Goal: Task Accomplishment & Management: Complete application form

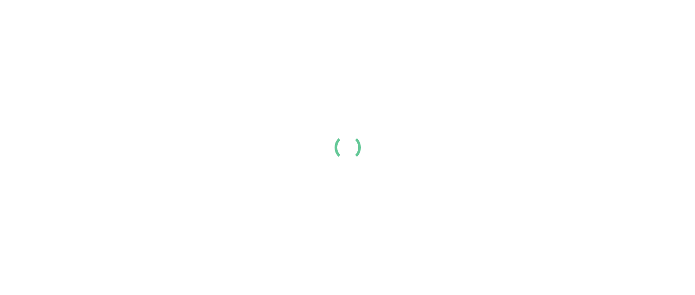
click at [588, 20] on link "Login" at bounding box center [579, 14] width 18 height 11
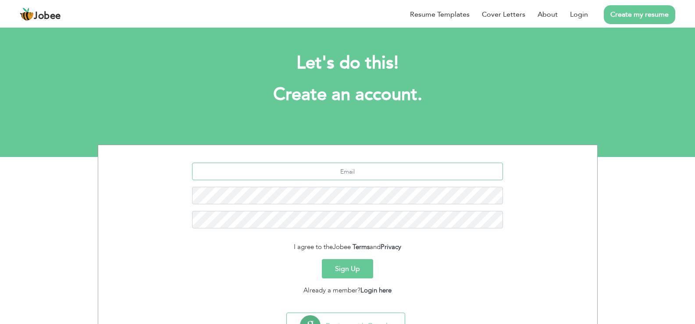
click at [366, 171] on input "text" at bounding box center [347, 172] width 311 height 18
click at [385, 175] on input "text" at bounding box center [347, 172] width 311 height 18
type input "[EMAIL_ADDRESS][DOMAIN_NAME]"
click at [338, 265] on button "Sign Up" at bounding box center [347, 268] width 51 height 19
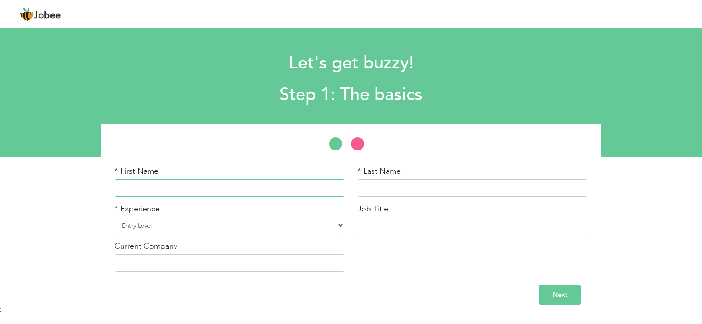
click at [220, 189] on input "text" at bounding box center [229, 188] width 230 height 18
type input "Abdullah"
type input "Shahbaz"
click at [161, 220] on select "Entry Level Less than 1 Year 1 Year 2 Years 3 Years 4 Years 5 Years 6 Years 7 Y…" at bounding box center [229, 226] width 230 height 18
select select "4"
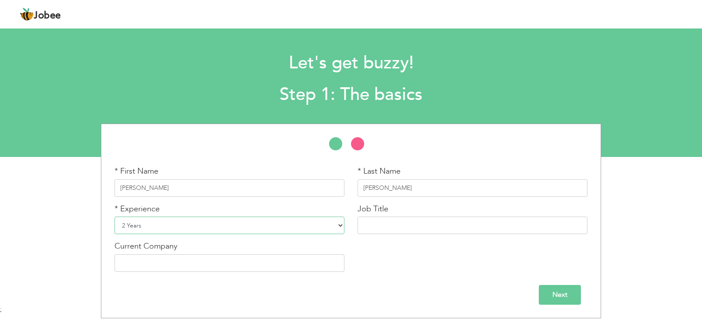
click at [114, 217] on select "Entry Level Less than 1 Year 1 Year 2 Years 3 Years 4 Years 5 Years 6 Years 7 Y…" at bounding box center [229, 226] width 230 height 18
click at [386, 221] on input "text" at bounding box center [472, 226] width 230 height 18
type input "Claim Submission & Productions specialist"
click at [294, 257] on input "text" at bounding box center [229, 263] width 230 height 18
type input "Prima Systems LLC"
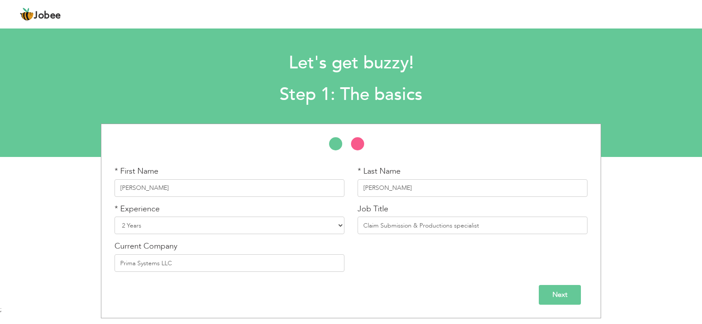
click at [570, 292] on input "Next" at bounding box center [560, 295] width 42 height 20
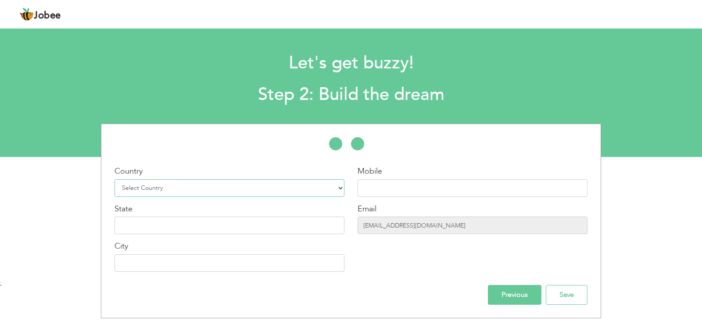
click at [173, 191] on select "Select Country Afghanistan Albania Algeria American Samoa Andorra Angola Anguil…" at bounding box center [229, 188] width 230 height 18
select select "166"
click at [114, 179] on select "Select Country Afghanistan Albania Algeria American Samoa Andorra Angola Anguil…" at bounding box center [229, 188] width 230 height 18
click at [391, 193] on input "text" at bounding box center [472, 188] width 230 height 18
type input "03265849102"
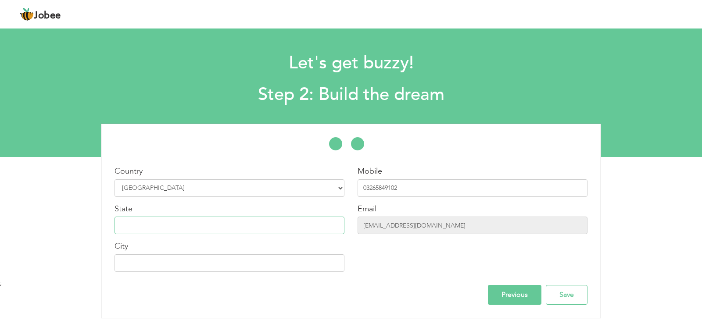
click at [210, 221] on input "text" at bounding box center [229, 226] width 230 height 18
type input "l"
click at [191, 226] on input "text" at bounding box center [229, 226] width 230 height 18
type input "Punjab"
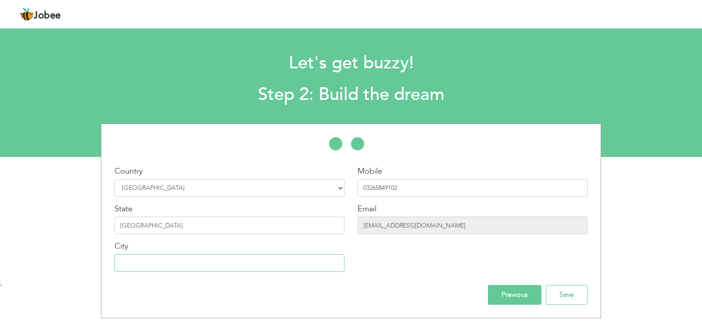
click at [140, 268] on input "text" at bounding box center [229, 263] width 230 height 18
type input "Lahore"
click at [559, 298] on input "Save" at bounding box center [567, 295] width 42 height 20
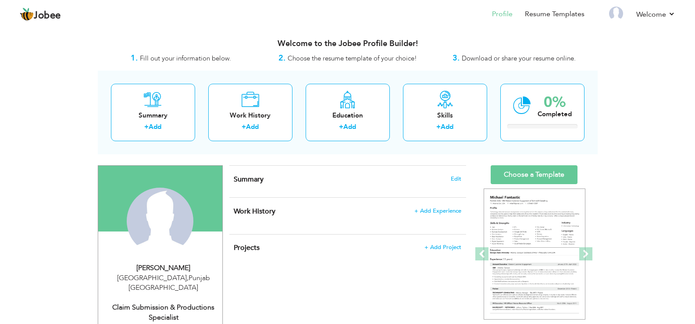
click at [654, 72] on div "View Resume Export PDF Profile Summary Public Link Experience Education Awards …" at bounding box center [347, 327] width 695 height 603
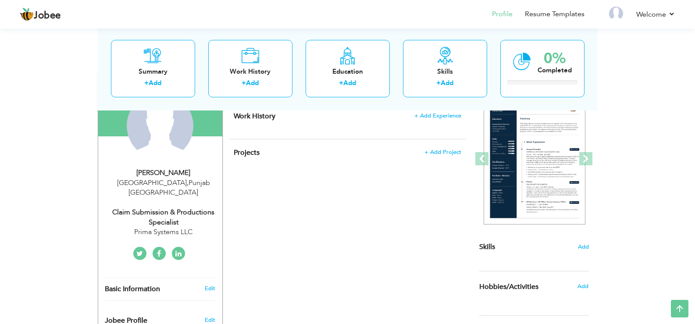
scroll to position [78, 0]
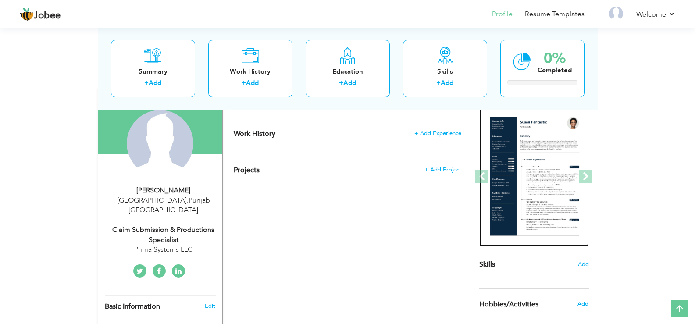
click at [533, 159] on img at bounding box center [535, 177] width 102 height 132
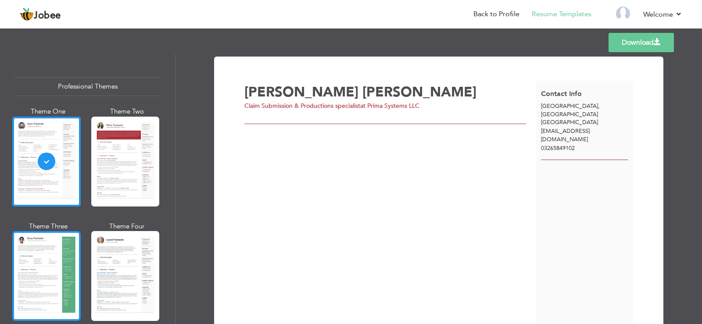
click at [55, 233] on div at bounding box center [46, 276] width 68 height 90
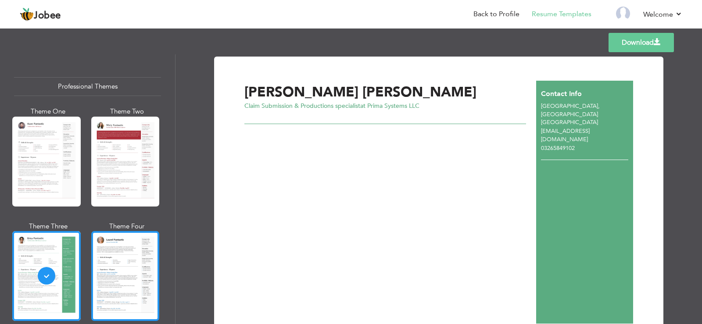
click at [110, 276] on div at bounding box center [125, 276] width 68 height 90
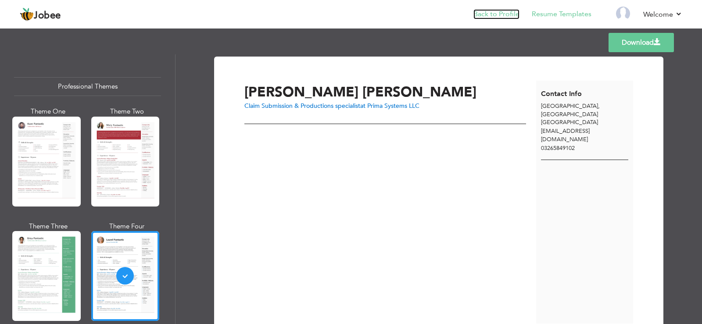
click at [506, 14] on link "Back to Profile" at bounding box center [496, 14] width 46 height 10
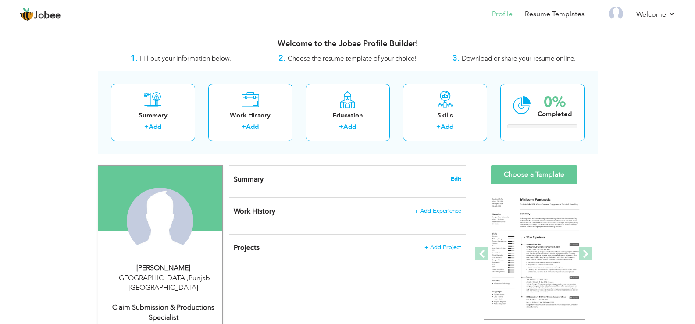
click at [453, 179] on span "Edit" at bounding box center [456, 179] width 11 height 6
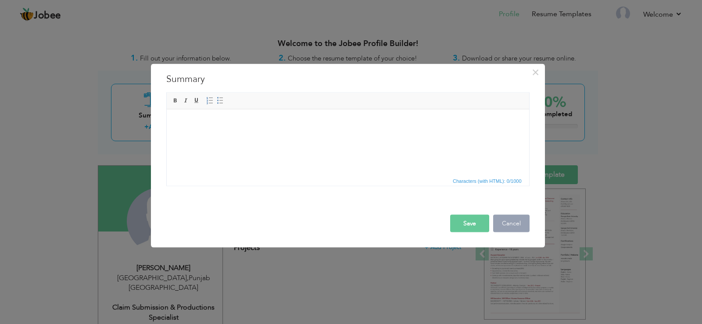
click at [524, 224] on button "Cancel" at bounding box center [511, 223] width 36 height 18
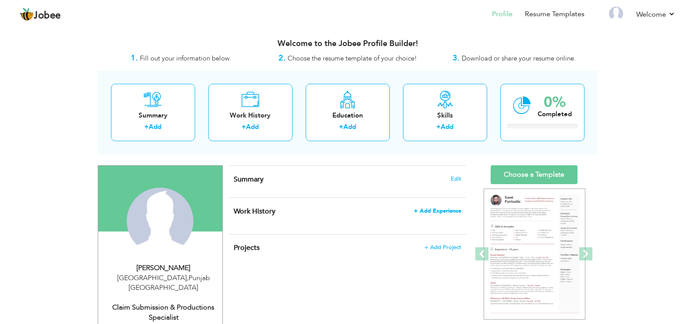
click at [446, 210] on span "+ Add Experience" at bounding box center [437, 211] width 47 height 6
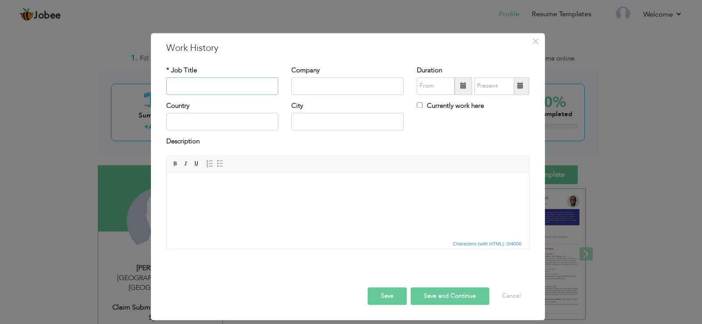
click at [214, 86] on input "text" at bounding box center [222, 86] width 112 height 18
type input "UK Mobility"
paste input "UK Mobility"
type input "UK Mobility"
click at [186, 86] on input "text" at bounding box center [222, 86] width 112 height 18
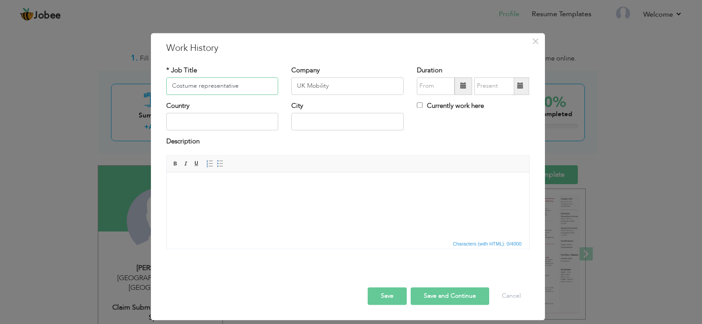
type input "Costume representative"
click at [441, 89] on input "08/2025" at bounding box center [436, 86] width 38 height 18
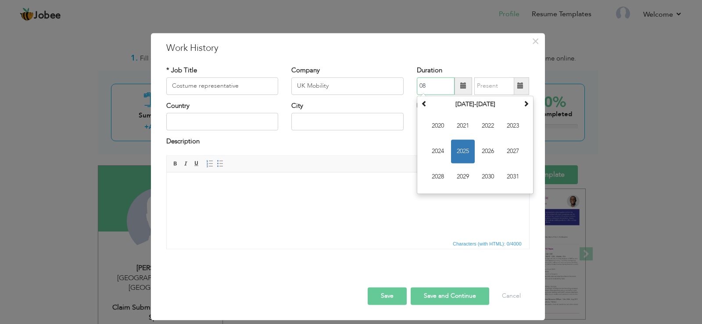
type input "0"
type input "01/2019"
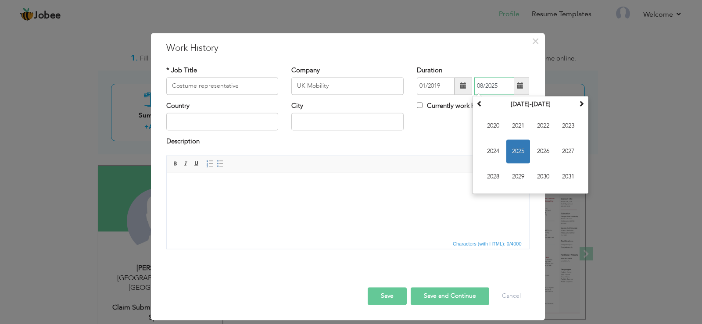
click at [496, 87] on input "08/2025" at bounding box center [494, 86] width 40 height 18
click at [505, 86] on input "08/2025" at bounding box center [494, 86] width 40 height 18
click at [482, 85] on input "08/2025" at bounding box center [494, 86] width 40 height 18
type input "03/2025"
click at [255, 128] on input "text" at bounding box center [222, 122] width 112 height 18
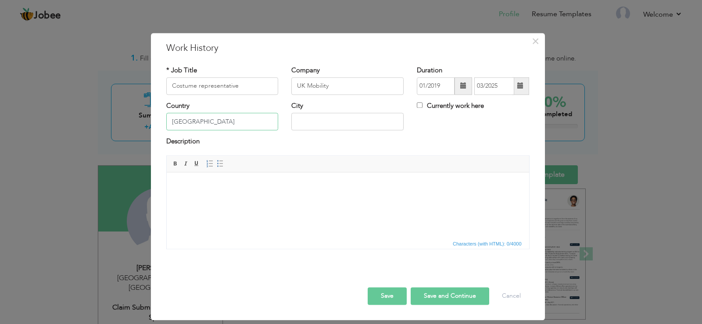
type input "[GEOGRAPHIC_DATA]"
click at [326, 128] on input "text" at bounding box center [347, 122] width 112 height 18
type input "[GEOGRAPHIC_DATA]"
click at [359, 195] on html at bounding box center [347, 185] width 362 height 27
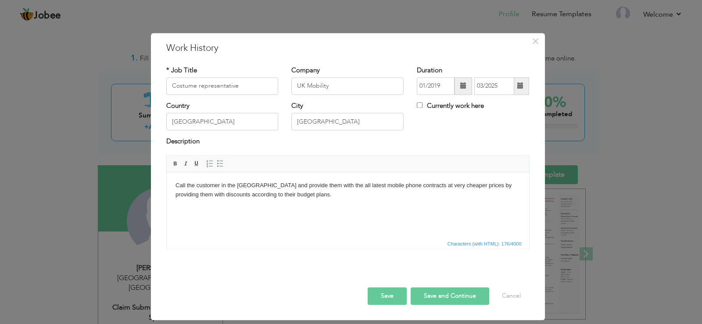
click at [468, 300] on button "Save and Continue" at bounding box center [450, 296] width 79 height 18
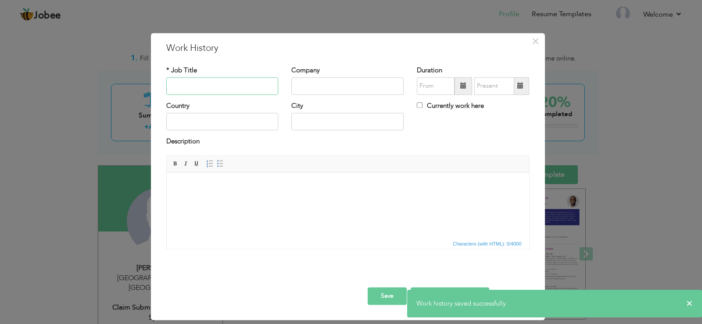
click at [194, 79] on input "text" at bounding box center [222, 86] width 112 height 18
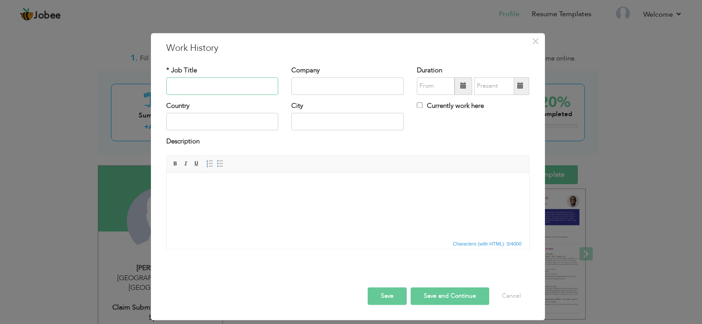
click at [223, 83] on input "text" at bounding box center [222, 86] width 112 height 18
type input "Online Marketing"
click at [327, 79] on input "text" at bounding box center [347, 86] width 112 height 18
type input "[DOMAIN_NAME] & [DOMAIN_NAME]"
click at [437, 85] on input "text" at bounding box center [436, 86] width 38 height 18
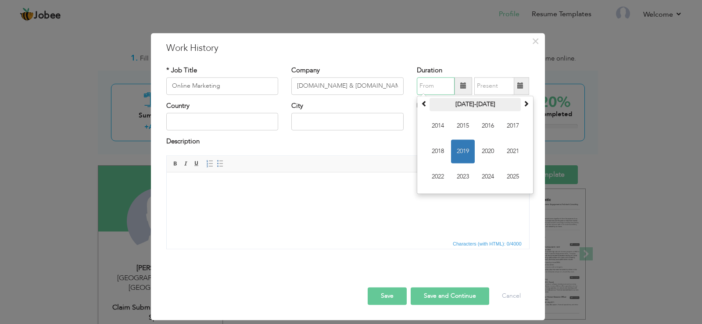
click at [475, 107] on th "2014-2025" at bounding box center [474, 104] width 91 height 13
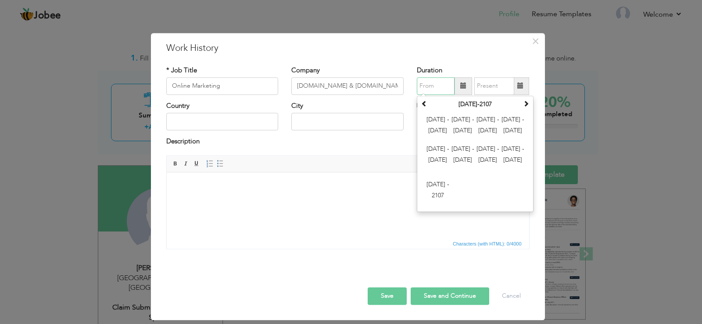
type input "!"
type input "05/2021"
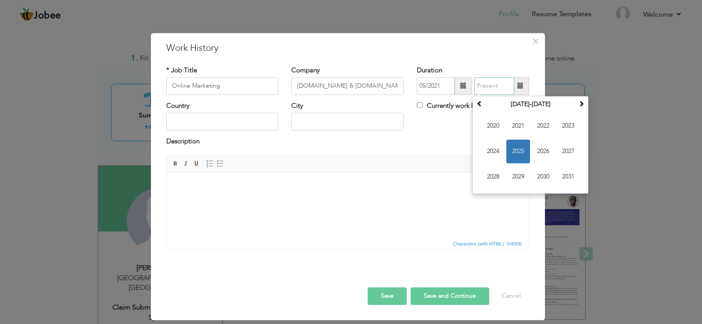
click at [484, 89] on input "text" at bounding box center [494, 86] width 40 height 18
type input "07/2022"
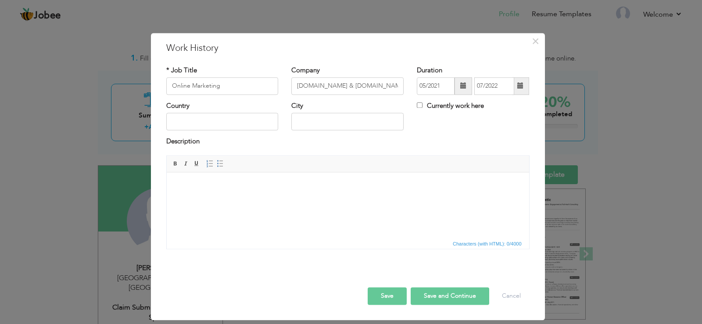
click at [422, 125] on div "Country City Currently work here" at bounding box center [348, 119] width 376 height 36
click at [238, 119] on input "text" at bounding box center [222, 122] width 112 height 18
type input "[GEOGRAPHIC_DATA]"
click at [201, 193] on html at bounding box center [347, 185] width 362 height 27
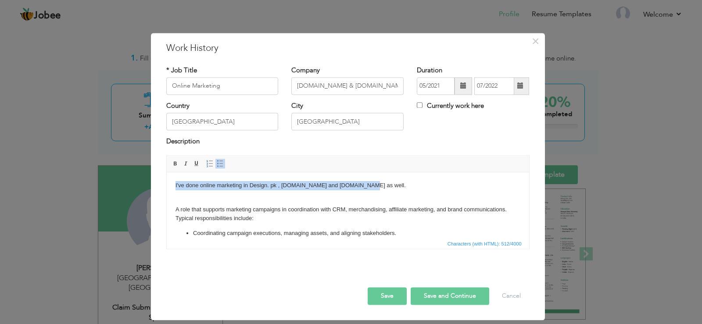
drag, startPoint x: 364, startPoint y: 183, endPoint x: 166, endPoint y: 179, distance: 197.4
click at [166, 179] on html "I've done online marketing in Design. pk , Daraz.pk and Olx.com as well. ​​​​​​…" at bounding box center [347, 231] width 362 height 119
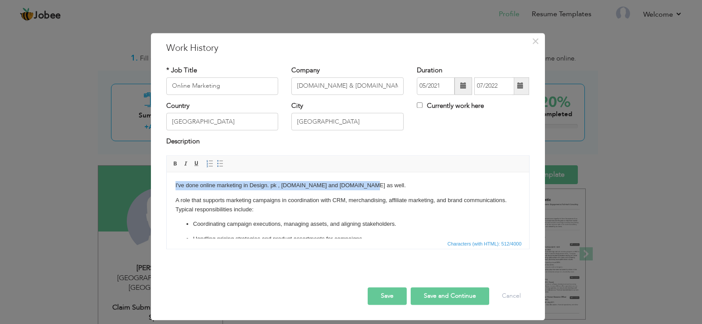
click at [368, 188] on body "I've done online marketing in Design. pk , Daraz.pk and Olx.com as well. A role…" at bounding box center [347, 227] width 345 height 93
drag, startPoint x: 250, startPoint y: 183, endPoint x: 276, endPoint y: 182, distance: 25.5
click at [276, 182] on body "I've done online marketing in Design. pk , Daraz.pk and Olx.com as well. A role…" at bounding box center [347, 227] width 345 height 93
copy body "Design. pk"
click at [372, 181] on body "I've done online marketing in Design. pk , Daraz.pk and Olx.com as well. A role…" at bounding box center [347, 227] width 345 height 93
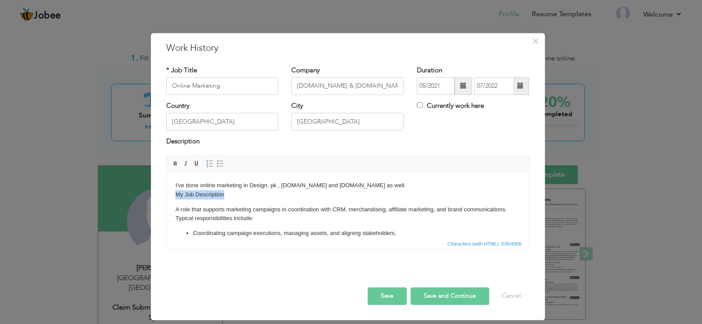
drag, startPoint x: 226, startPoint y: 193, endPoint x: 174, endPoint y: 194, distance: 52.6
click at [174, 194] on html "I've done online marketing in Design. pk , Daraz.pk and Olx.com as well. My Job…" at bounding box center [347, 231] width 362 height 119
click at [235, 197] on body "I've done online marketing in Design. pk , Daraz.pk and Olx.com as well. My Job…" at bounding box center [347, 231] width 345 height 101
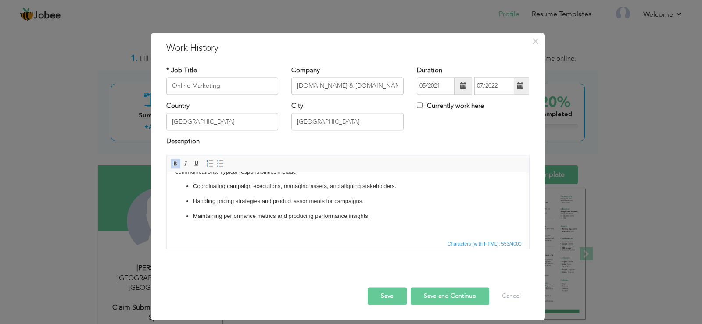
scroll to position [33, 0]
click at [449, 295] on button "Save and Continue" at bounding box center [450, 296] width 79 height 18
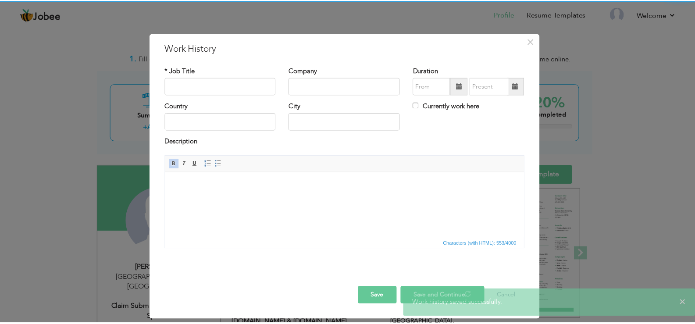
scroll to position [0, 0]
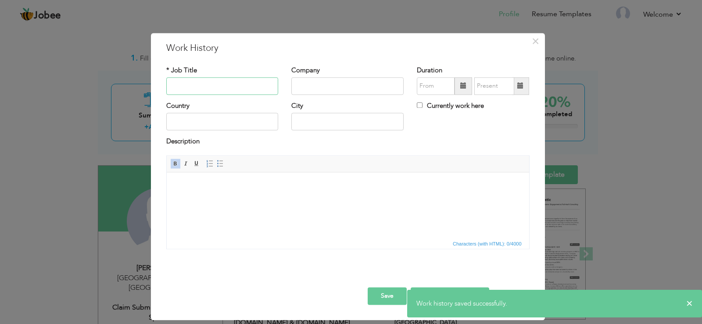
click at [222, 85] on input "text" at bounding box center [222, 86] width 112 height 18
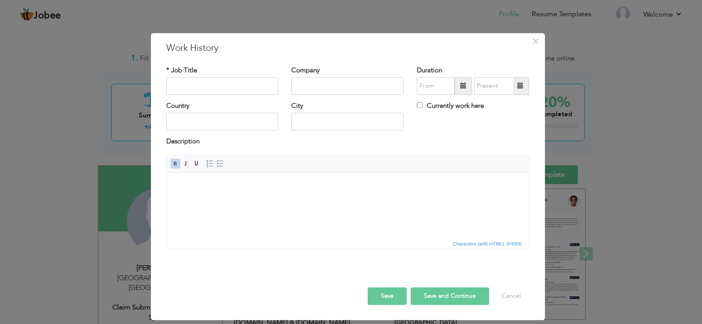
click at [394, 297] on button "Save" at bounding box center [387, 296] width 39 height 18
click at [438, 302] on button "Save and Continue" at bounding box center [450, 296] width 79 height 18
click at [398, 294] on button "Save" at bounding box center [387, 296] width 39 height 18
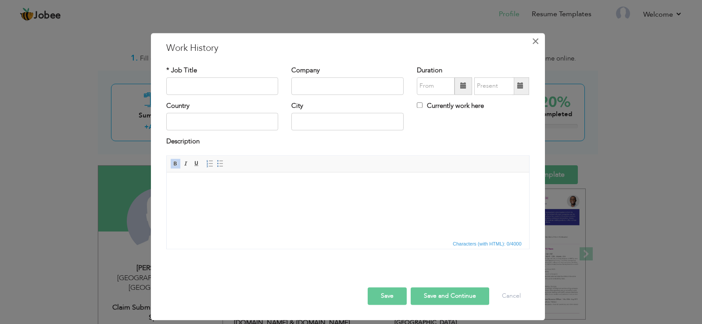
click at [534, 43] on span "×" at bounding box center [535, 41] width 7 height 16
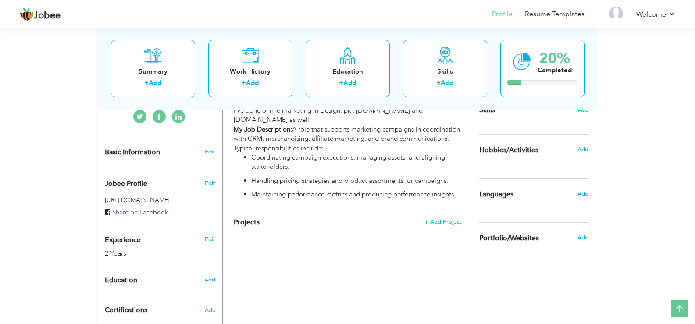
scroll to position [241, 0]
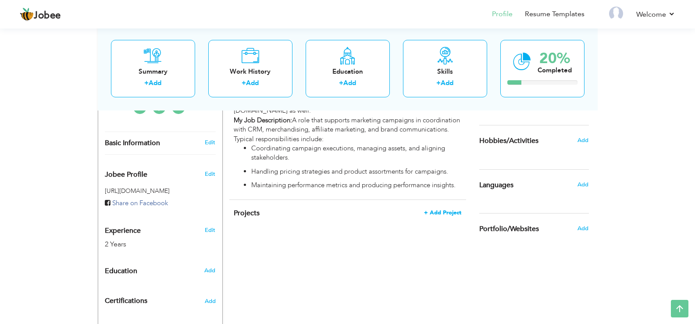
click at [443, 210] on span "+ Add Project" at bounding box center [442, 213] width 37 height 6
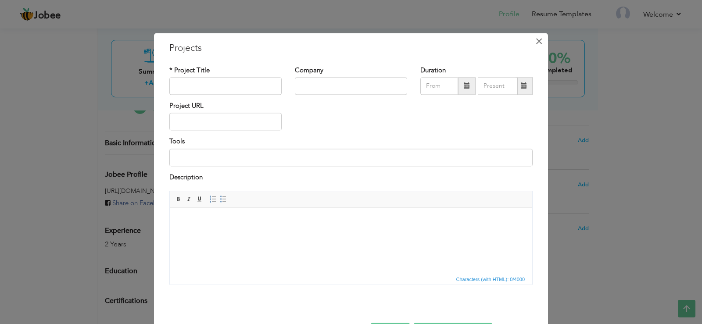
click at [535, 42] on span "×" at bounding box center [538, 41] width 7 height 16
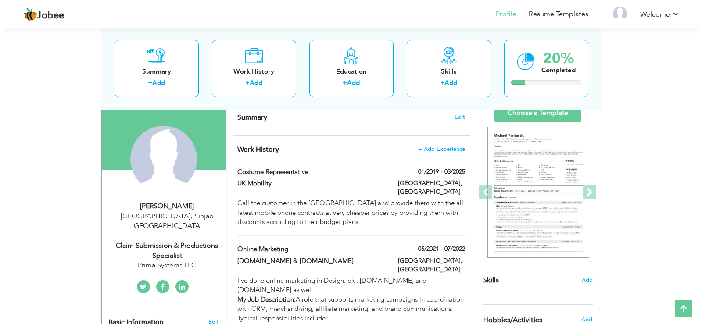
scroll to position [61, 0]
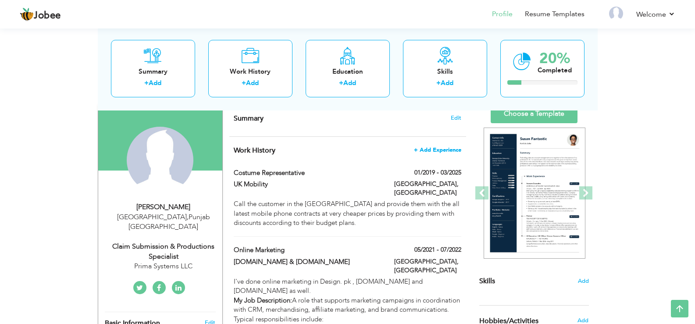
click at [432, 147] on span "+ Add Experience" at bounding box center [437, 150] width 47 height 6
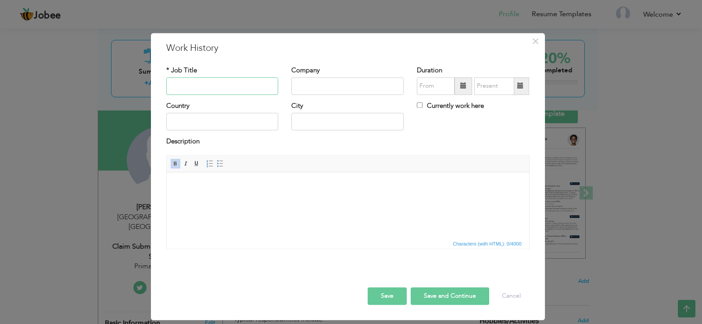
click at [225, 80] on input "text" at bounding box center [222, 86] width 112 height 18
click at [306, 88] on input "text" at bounding box center [347, 86] width 112 height 18
type input "Swift Associating Company"
click at [249, 86] on input "text" at bounding box center [222, 86] width 112 height 18
type input "E"
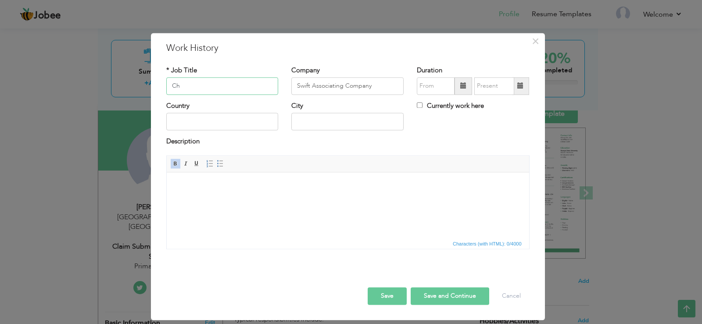
type input "C"
type input "E"
type input "Chat Support Specialist"
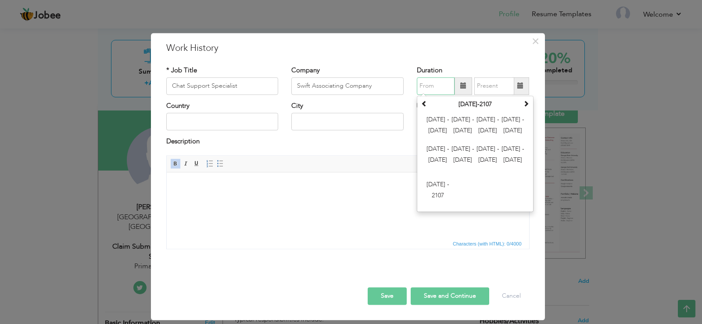
click at [421, 81] on input "text" at bounding box center [436, 86] width 38 height 18
click at [485, 81] on input "text" at bounding box center [494, 86] width 40 height 18
click at [446, 83] on input "05/2021" at bounding box center [436, 86] width 38 height 18
type input "0"
type input "09/2022"
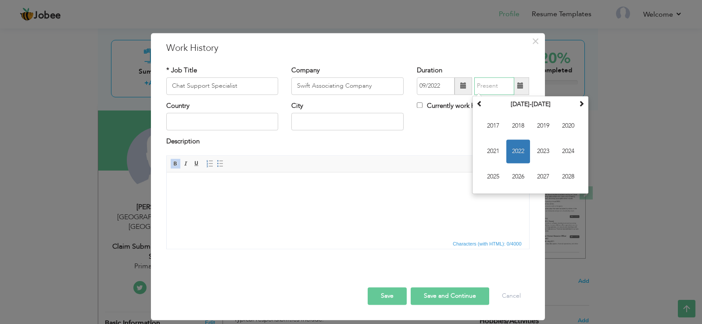
click at [492, 82] on input "text" at bounding box center [494, 86] width 40 height 18
type input "1"
type input "02/2023"
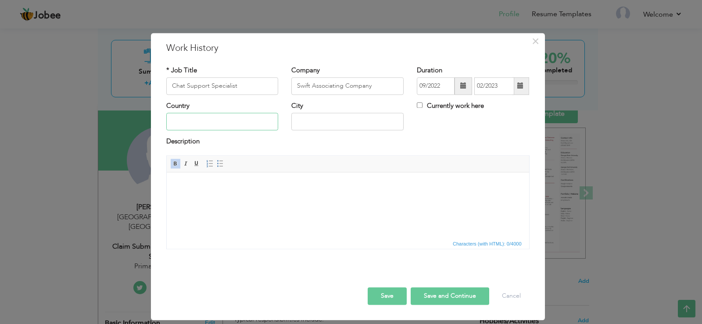
click at [225, 116] on input "text" at bounding box center [222, 122] width 112 height 18
type input "P"
type input "[GEOGRAPHIC_DATA]"
click at [275, 193] on html at bounding box center [347, 185] width 362 height 27
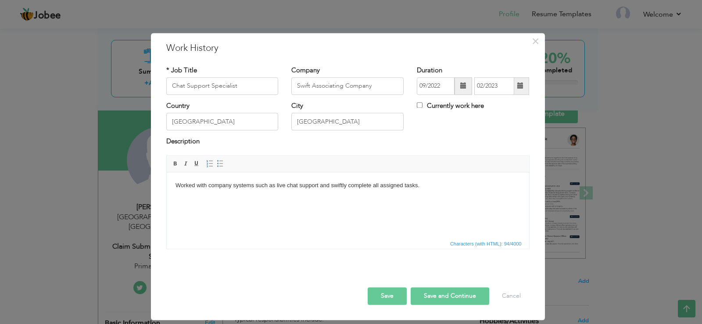
click at [172, 188] on html "Worked with company systems such as live chat support and swiftly complete all …" at bounding box center [347, 185] width 362 height 27
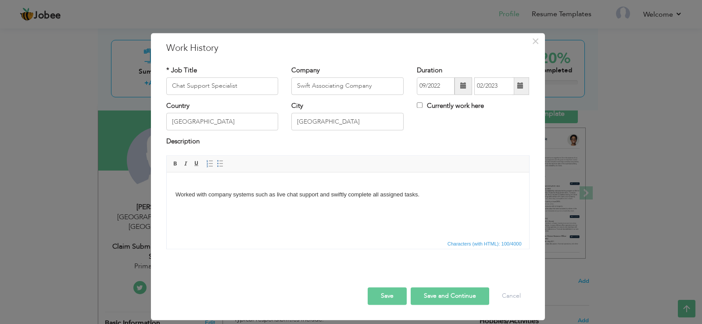
click at [184, 181] on body "​​​​​​​ Worked with company systems such as live chat support and swiftly compl…" at bounding box center [347, 190] width 345 height 18
drag, startPoint x: 218, startPoint y: 185, endPoint x: 175, endPoint y: 185, distance: 43.0
click at [175, 185] on body "Job Discriptoion: ​​​​​​​ Worked with company systems such as live chat support…" at bounding box center [347, 190] width 345 height 18
click at [244, 188] on body "Job Discriptoion: ​​​​​​​ Worked with company systems such as live chat support…" at bounding box center [347, 190] width 345 height 18
click at [230, 186] on body "Job Discriptoion: ​​​​​​​ Worked with company systems such as live chat support…" at bounding box center [347, 190] width 345 height 18
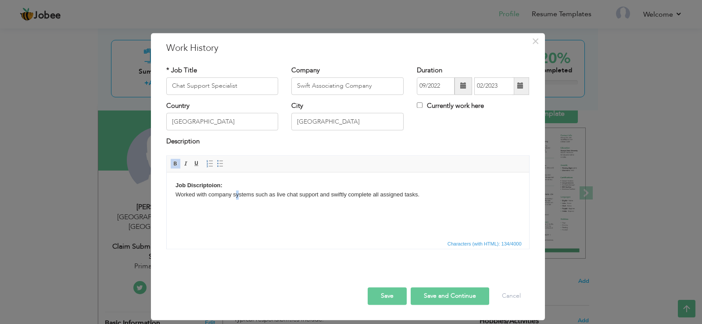
click at [239, 192] on body "Job Discriptoion: ​​​​​​​ Worked with company systems such as live chat support…" at bounding box center [347, 190] width 345 height 18
click at [253, 207] on html "Job Discriptoion: Worked with company systems such as live chat support and swi…" at bounding box center [347, 190] width 362 height 36
click at [448, 298] on button "Save and Continue" at bounding box center [450, 296] width 79 height 18
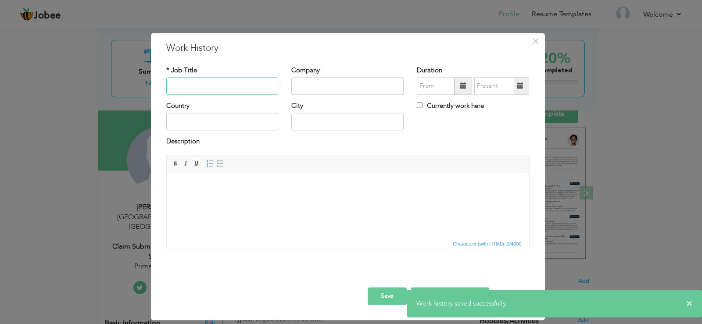
click at [226, 89] on input "text" at bounding box center [222, 86] width 112 height 18
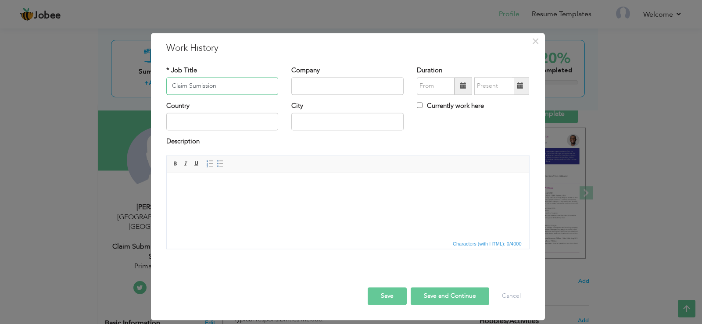
click at [195, 86] on input "Claim Sumission" at bounding box center [222, 86] width 112 height 18
click at [226, 86] on input "Claim Submission" at bounding box center [222, 86] width 112 height 18
click at [246, 85] on input "Claim Submission & Verifications of Benifit" at bounding box center [222, 86] width 112 height 18
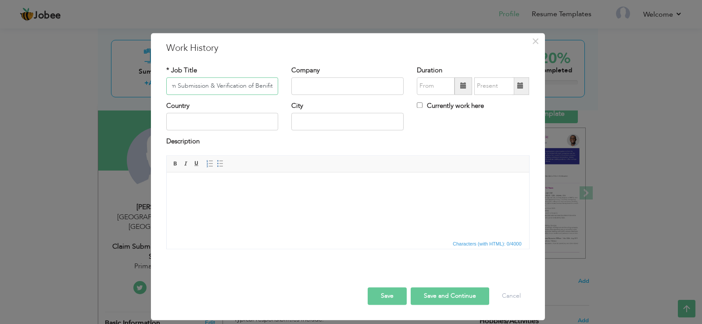
click at [266, 85] on input "Claim Submission & Verification of Benifit" at bounding box center [222, 86] width 112 height 18
type input "Claim Submission & Verification of Benefits"
click at [329, 85] on input "text" at bounding box center [347, 86] width 112 height 18
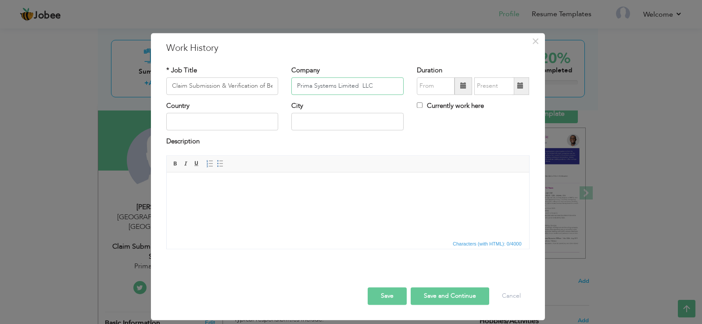
type input "Prima Systems Limited LLC"
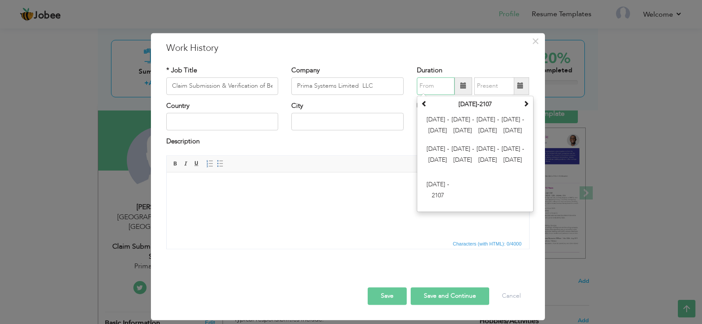
click at [431, 80] on input "text" at bounding box center [436, 86] width 38 height 18
type input "02/2023"
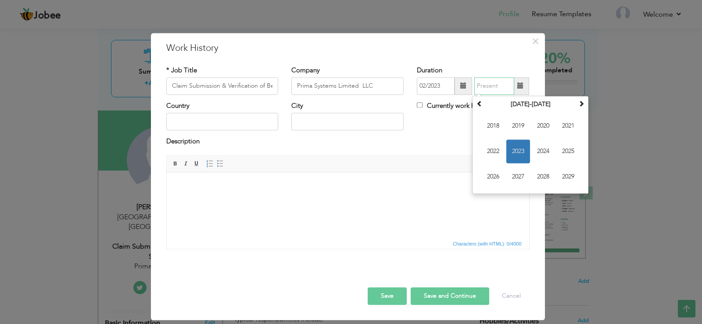
click at [505, 79] on input "text" at bounding box center [494, 86] width 40 height 18
type input "08/2025"
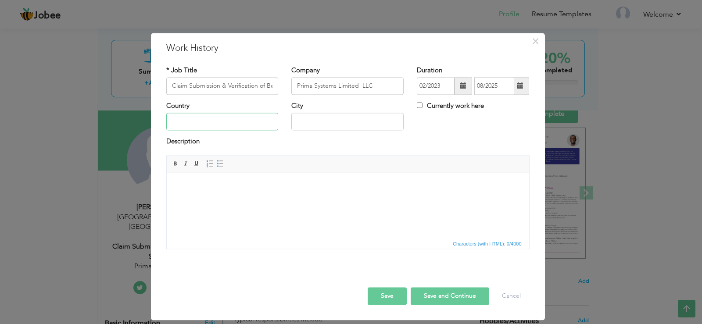
click at [226, 124] on input "text" at bounding box center [222, 122] width 112 height 18
click at [226, 124] on input "Pkaistan" at bounding box center [222, 122] width 112 height 18
type input "[GEOGRAPHIC_DATA]"
click at [239, 181] on body at bounding box center [347, 185] width 345 height 9
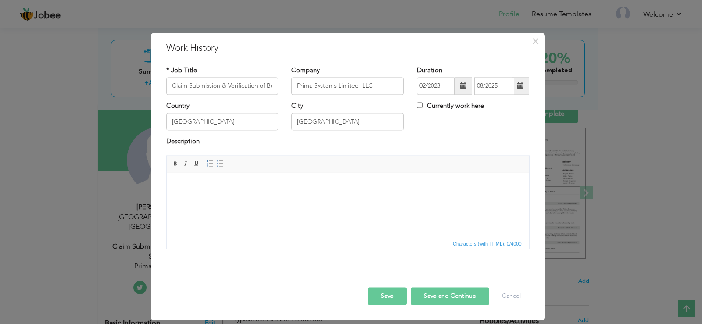
click at [203, 190] on html at bounding box center [347, 185] width 362 height 27
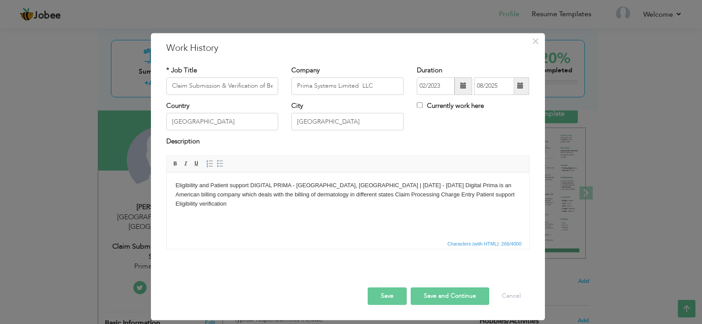
click at [364, 183] on body "Eligibility and Patient support DIGITAL PRIMA - Lahore, Pakistan | Jul 2021 - J…" at bounding box center [347, 194] width 345 height 27
click at [350, 183] on body "Eligibility and Patient support DIGITAL PRIMA - Lahore, Pakistan | Jul 2023 - J…" at bounding box center [347, 194] width 345 height 27
click at [395, 185] on body "Eligibility and Patient support DIGITAL PRIMA - Lahore, Pakistan | Feb 2023 - J…" at bounding box center [347, 194] width 345 height 27
click at [379, 185] on body "Eligibility and Patient support DIGITAL PRIMA - Lahore, Pakistan | Feb 2023 - J…" at bounding box center [347, 194] width 345 height 27
drag, startPoint x: 394, startPoint y: 184, endPoint x: 373, endPoint y: 184, distance: 21.1
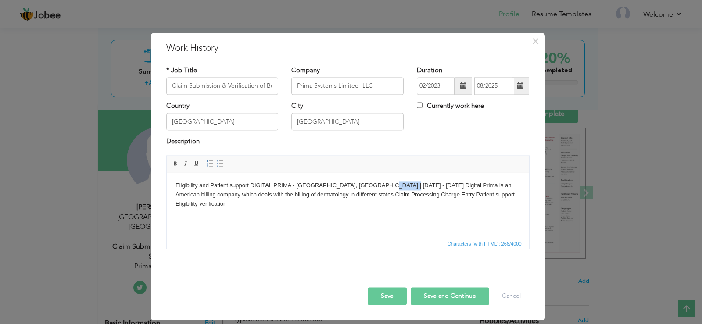
click at [373, 184] on body "Eligibility and Patient support DIGITAL PRIMA - Lahore, Pakistan | Feb 2023 - J…" at bounding box center [347, 194] width 345 height 27
click at [501, 191] on body "Eligibility and Patient support DIGITAL PRIMA - Lahore, Pakistan | Feb 2023 - C…" at bounding box center [347, 194] width 345 height 27
click at [292, 185] on body "Eligibility and Patient support DIGITAL PRIMA - Lahore, Pakistan | Feb 2023 - C…" at bounding box center [347, 194] width 345 height 27
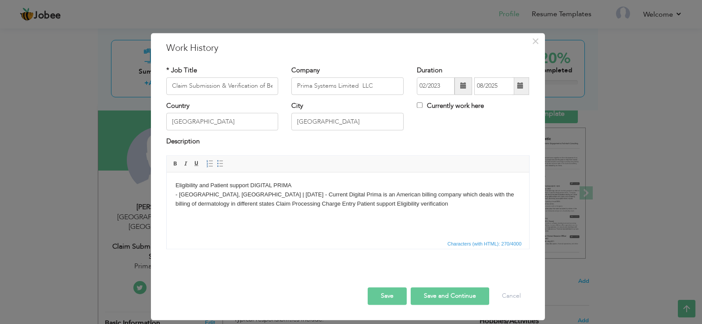
click at [290, 184] on body "Eligibility and Patient support DIGITAL PRIMA ​​​​​​​ - Lahore, Pakistan | Feb …" at bounding box center [347, 194] width 345 height 27
click at [174, 194] on html "Eligibility and Patient support DIGITAL PRIMA - Lahore, Pakistan | Feb 2023 - C…" at bounding box center [347, 194] width 362 height 45
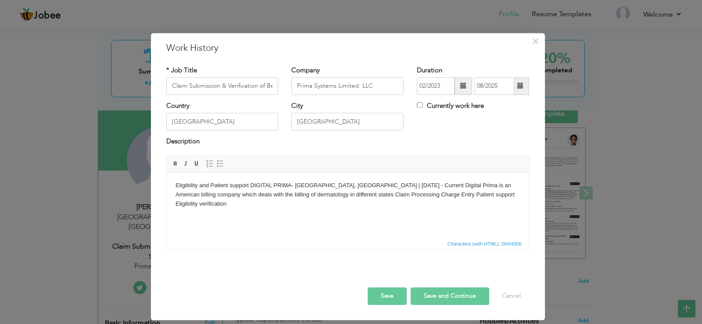
click at [249, 186] on body "Eligibility and Patient support DIGITAL PRIMA - Lahore, Pakistan | Feb 2023 - C…" at bounding box center [347, 194] width 345 height 27
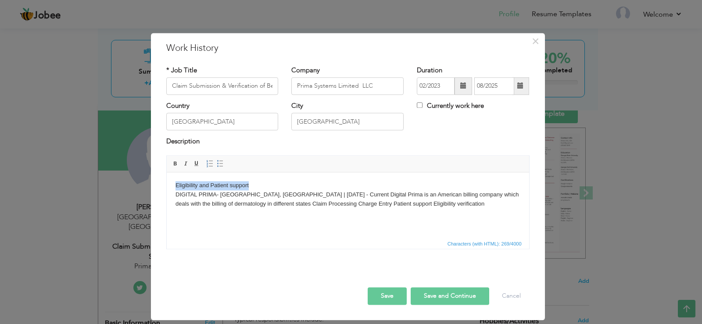
drag, startPoint x: 248, startPoint y: 182, endPoint x: 169, endPoint y: 185, distance: 79.0
click at [169, 185] on html "Eligibility and Patient support ​​​​​​​ DIGITAL PRIMA - Lahore, Pakistan | Feb …" at bounding box center [347, 194] width 362 height 45
click at [257, 188] on body "Eligibility and Patient support ​​​​​​​ DIGITAL PRIMA - Lahore, Pakistan | Feb …" at bounding box center [347, 194] width 345 height 27
click at [428, 209] on html "Eligibility and Patient support: DIGITAL PRIMA - Lahore, Pakistan | Feb 2023 - …" at bounding box center [347, 194] width 362 height 45
click at [175, 194] on body "Eligibility and Patient support: DIGITAL PRIMA - Lahore, Pakistan | Feb 2023 - …" at bounding box center [347, 194] width 345 height 27
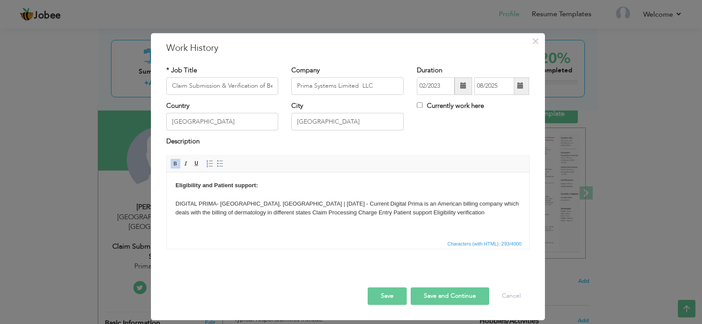
click at [253, 212] on body "Eligibility and Patient support: ​​​​​​​ DIGITAL PRIMA - Lahore, Pakistan | Feb…" at bounding box center [347, 199] width 345 height 36
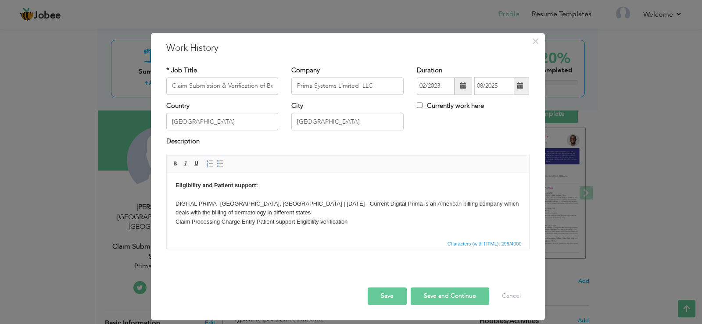
click at [220, 221] on body "Eligibility and Patient support: DIGITAL PRIMA - Lahore, Pakistan | Feb 2023 - …" at bounding box center [347, 204] width 345 height 46
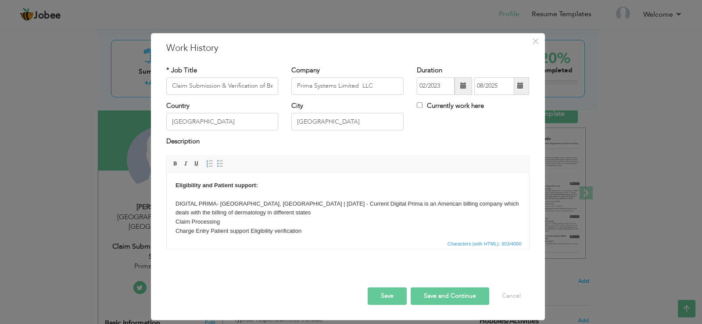
click at [210, 229] on body "Eligibility and Patient support: DIGITAL PRIMA - Lahore, Pakistan | Feb 2023 - …" at bounding box center [347, 208] width 345 height 55
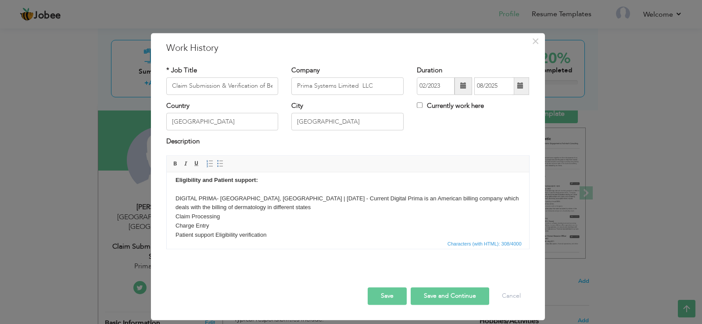
click at [214, 234] on body "Eligibility and Patient support: DIGITAL PRIMA - Lahore, Pakistan | Feb 2023 - …" at bounding box center [347, 208] width 345 height 64
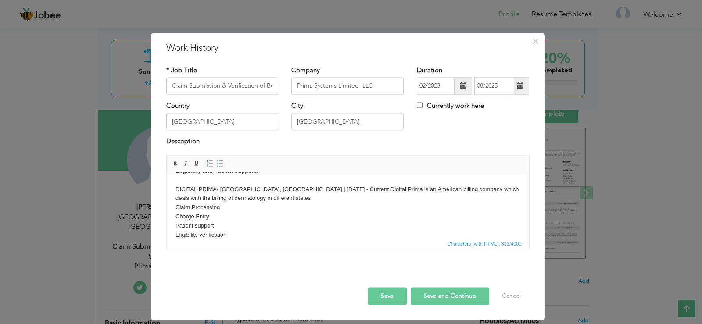
click at [176, 236] on body "Eligibility and Patient support: DIGITAL PRIMA - Lahore, Pakistan | Feb 2023 - …" at bounding box center [347, 203] width 345 height 73
click at [234, 199] on body "Eligibility and Patient support: DIGITAL PRIMA - Lahore, Pakistan | Feb 2023 - …" at bounding box center [347, 203] width 345 height 73
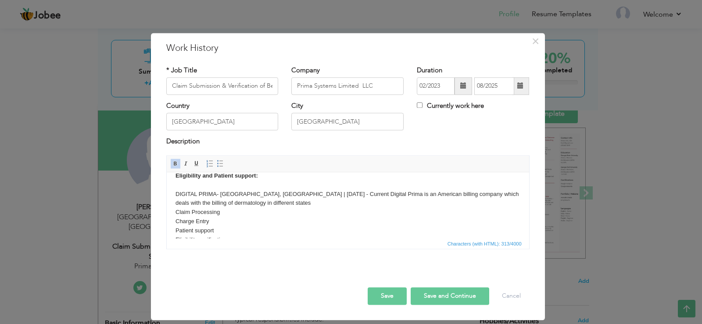
click at [225, 214] on body "Eligibility and Patient support: DIGITAL PRIMA - Lahore, Pakistan | Feb 2023 - …" at bounding box center [347, 207] width 345 height 73
click at [257, 197] on body "Eligibility and Patient support: DIGITAL PRIMA - Lahore, Pakistan | Feb 2023 - …" at bounding box center [347, 207] width 345 height 73
click at [254, 201] on body "Eligibility and Patient support: DIGITAL PRIMA - Lahore, Pakistan | Feb 2023 - …" at bounding box center [347, 207] width 345 height 73
drag, startPoint x: 216, startPoint y: 219, endPoint x: 170, endPoint y: 220, distance: 46.1
click at [170, 220] on html "Eligibility and Patient support: DIGITAL PRIMA - Lahore, Pakistan | Feb 2023 - …" at bounding box center [347, 217] width 362 height 109
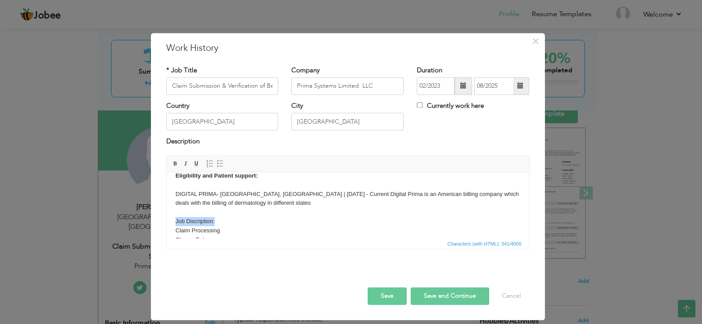
click at [194, 223] on body "Eligibility and Patient support: DIGITAL PRIMA - Lahore, Pakistan | Feb 2023 - …" at bounding box center [347, 216] width 345 height 91
drag, startPoint x: 225, startPoint y: 221, endPoint x: 169, endPoint y: 222, distance: 55.3
click at [169, 222] on html "Eligibility and Patient support: DIGITAL PRIMA - Lahore, Pakistan | Feb 2023 - …" at bounding box center [347, 217] width 362 height 109
click at [235, 224] on body "Eligibility and Patient support: DIGITAL PRIMA - Lahore, Pakistan | Feb 2023 - …" at bounding box center [347, 216] width 345 height 91
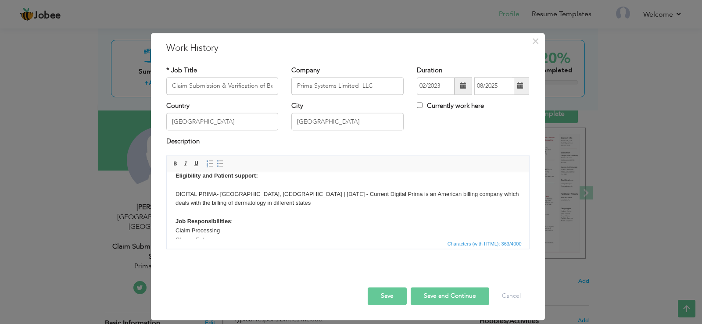
click at [373, 214] on body "Eligibility and Patient support: DIGITAL PRIMA - Lahore, Pakistan | Feb 2023 - …" at bounding box center [347, 216] width 345 height 91
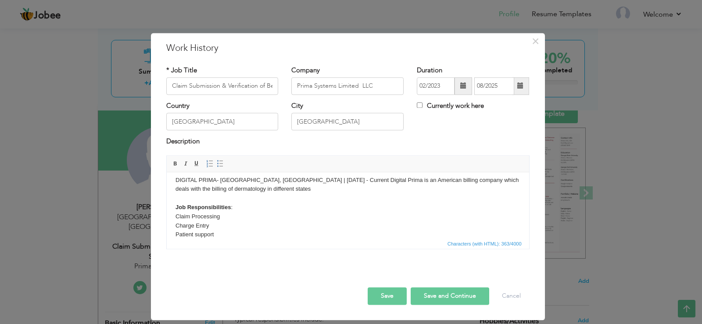
scroll to position [33, 0]
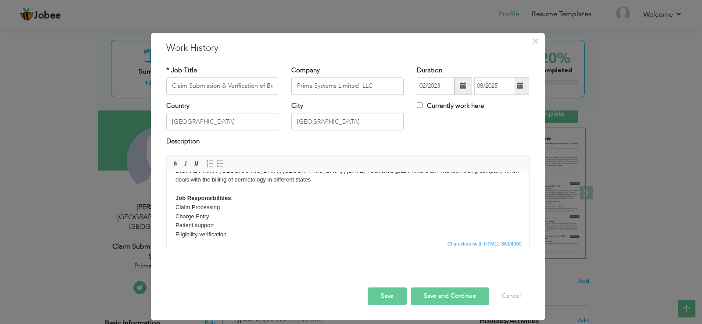
click at [230, 197] on body "Eligibility and Patient support: DIGITAL PRIMA - Lahore, Pakistan | Feb 2023 - …" at bounding box center [347, 193] width 345 height 91
click at [231, 197] on body "Eligibility and Patient support: DIGITAL PRIMA - Lahore, Pakistan | Feb 2023 - …" at bounding box center [347, 193] width 345 height 91
click at [445, 289] on button "Save and Continue" at bounding box center [450, 296] width 79 height 18
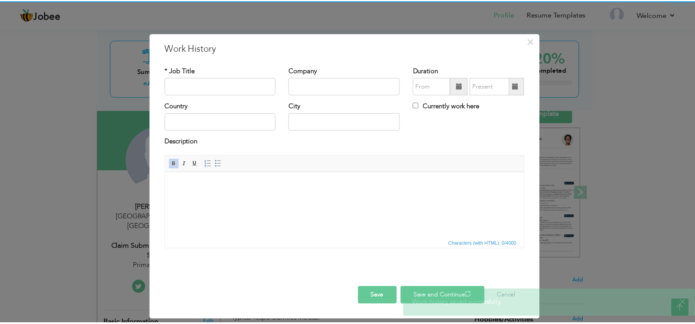
scroll to position [0, 0]
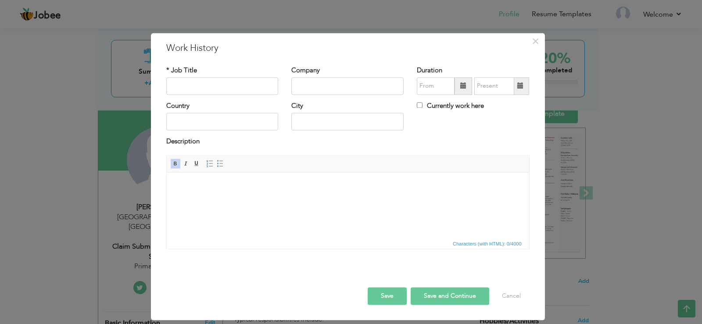
click at [380, 299] on button "Save" at bounding box center [387, 296] width 39 height 18
click at [517, 300] on button "Cancel" at bounding box center [511, 296] width 36 height 18
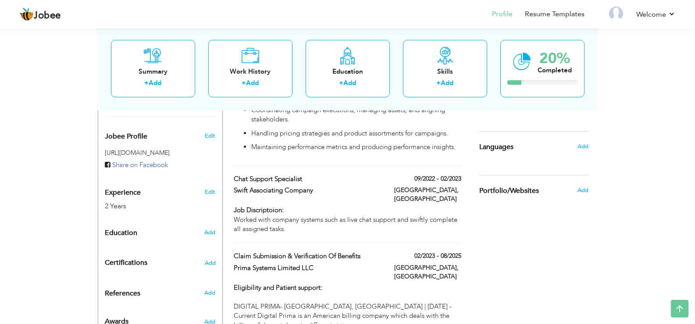
scroll to position [278, 0]
click at [211, 229] on span "Add" at bounding box center [209, 233] width 11 height 8
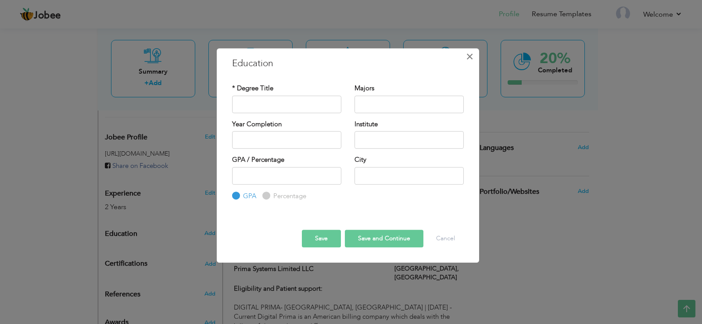
click at [468, 54] on span "×" at bounding box center [469, 57] width 7 height 16
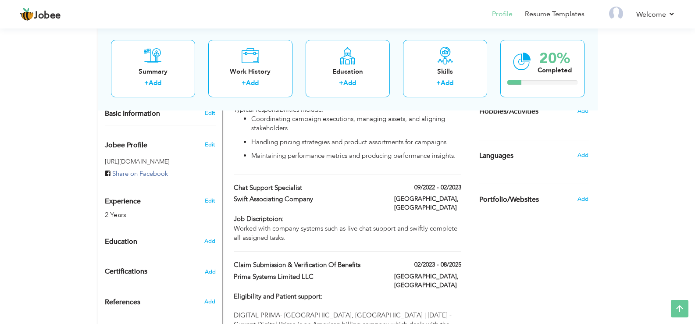
scroll to position [271, 0]
click at [208, 236] on span "Add" at bounding box center [209, 240] width 11 height 8
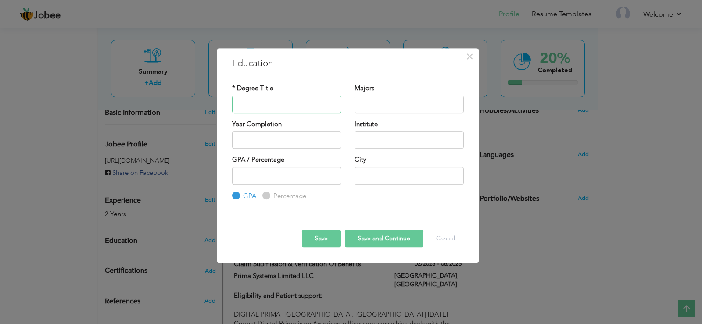
click at [282, 105] on input "text" at bounding box center [286, 105] width 109 height 18
type input "BSCS in Computer Title"
click at [411, 107] on input "Computer Science,Physics," at bounding box center [408, 105] width 109 height 18
click at [440, 105] on input "Computer Science, Physics," at bounding box center [408, 105] width 109 height 18
type input "Computer Science"
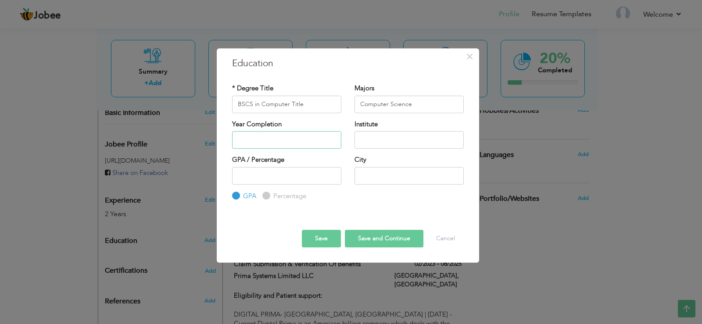
type input "2025"
click at [308, 134] on input "2025" at bounding box center [286, 140] width 109 height 18
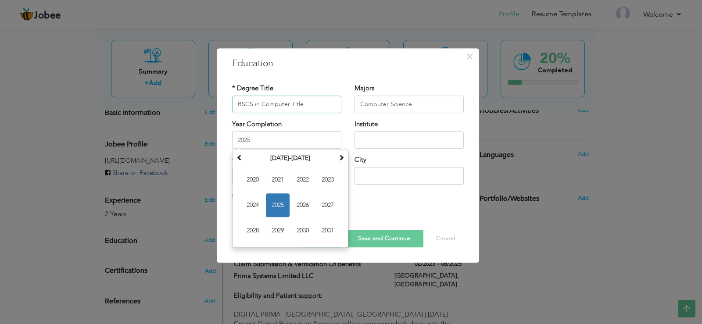
click at [253, 107] on input "BSCS in Computer Title" at bounding box center [286, 105] width 109 height 18
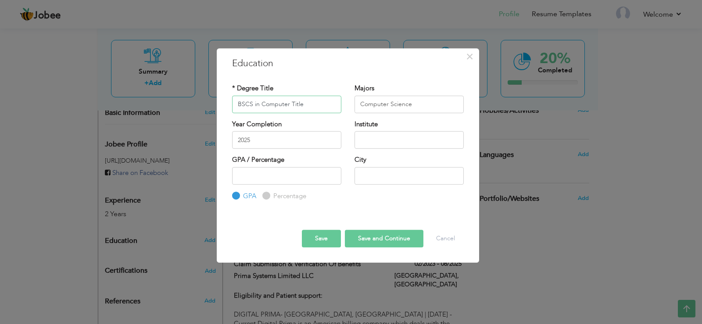
click at [258, 107] on input "BSCS in Computer Title" at bounding box center [286, 105] width 109 height 18
drag, startPoint x: 304, startPoint y: 106, endPoint x: 290, endPoint y: 107, distance: 14.1
click at [290, 107] on input "BSCS in Computer Title" at bounding box center [286, 105] width 109 height 18
drag, startPoint x: 246, startPoint y: 105, endPoint x: 236, endPoint y: 105, distance: 10.1
click at [236, 105] on input "BSCS in Computer" at bounding box center [286, 105] width 109 height 18
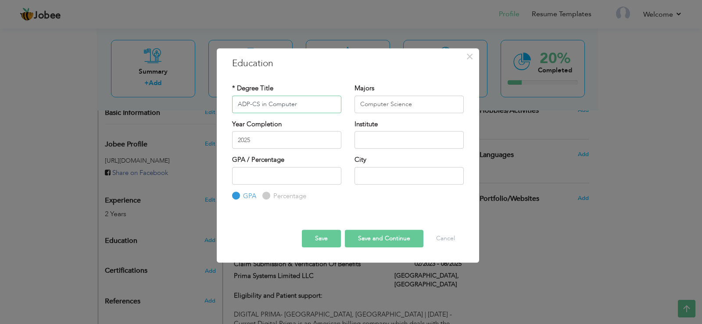
type input "ADP-CS in Computer"
click at [278, 138] on input "2025" at bounding box center [286, 140] width 109 height 18
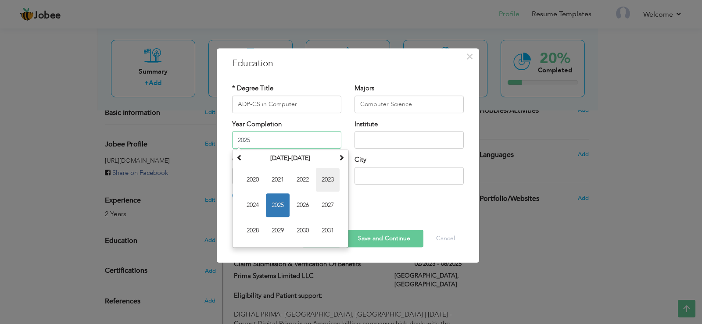
click at [328, 178] on span "2023" at bounding box center [328, 180] width 24 height 24
type input "2023"
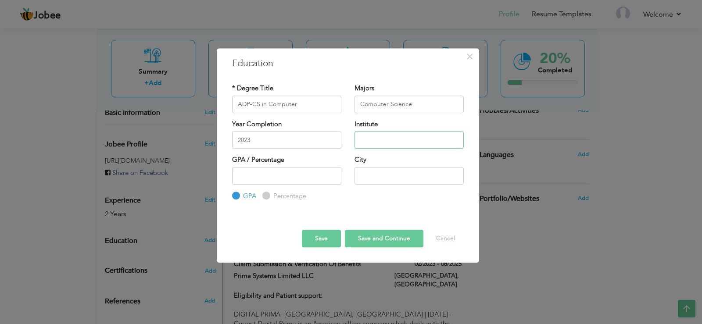
click at [398, 137] on input "text" at bounding box center [408, 140] width 109 height 18
click at [398, 137] on input "S" at bounding box center [408, 140] width 109 height 18
type input "Superior Collage"
click at [286, 171] on input "number" at bounding box center [286, 176] width 109 height 18
type input "3.12"
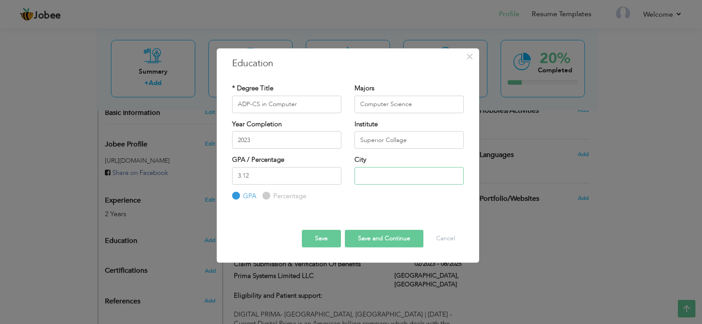
click at [384, 176] on input "text" at bounding box center [408, 176] width 109 height 18
type input "L"
type input "[GEOGRAPHIC_DATA]"
click at [383, 236] on button "Save and Continue" at bounding box center [384, 239] width 79 height 18
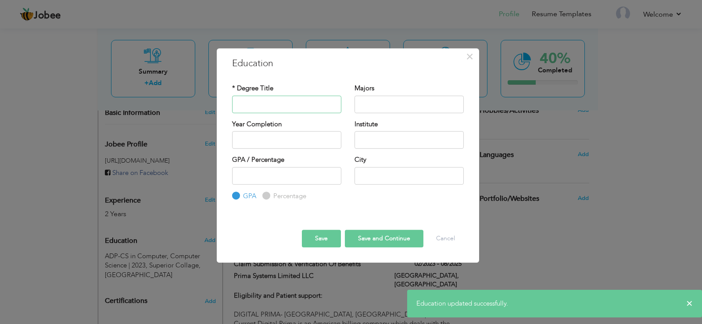
click at [284, 104] on input "text" at bounding box center [286, 105] width 109 height 18
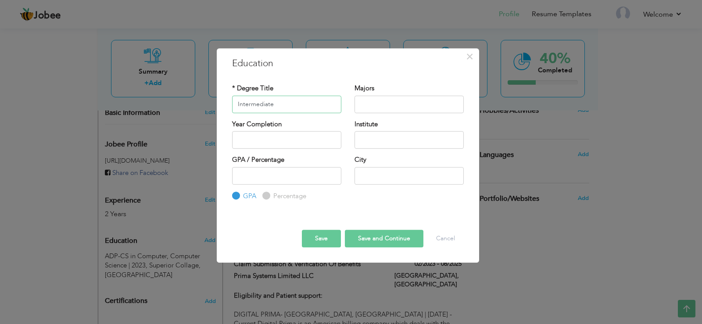
type input "Intermediate"
click at [371, 96] on input "text" at bounding box center [408, 105] width 109 height 18
type input "P"
type input "Computer Science, Physics, Math"
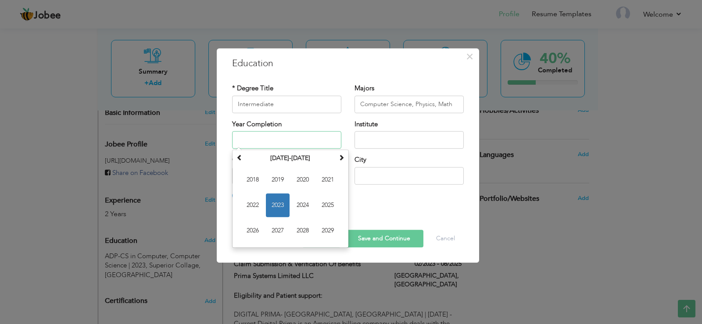
click at [265, 148] on input "text" at bounding box center [286, 140] width 109 height 18
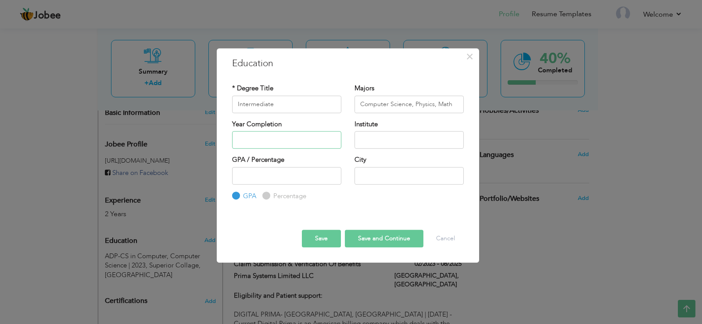
click at [296, 143] on input "text" at bounding box center [286, 140] width 109 height 18
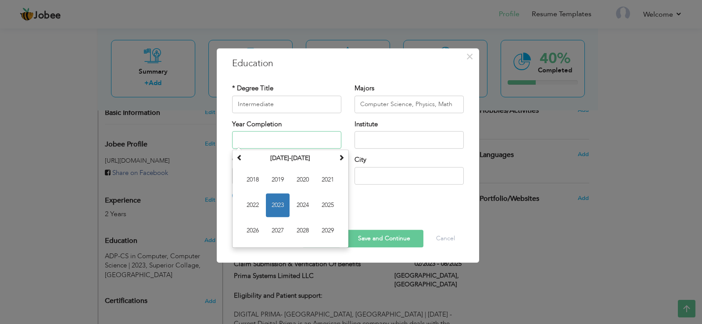
click at [296, 143] on input "text" at bounding box center [286, 140] width 109 height 18
click at [306, 181] on span "2020" at bounding box center [303, 180] width 24 height 24
type input "2020"
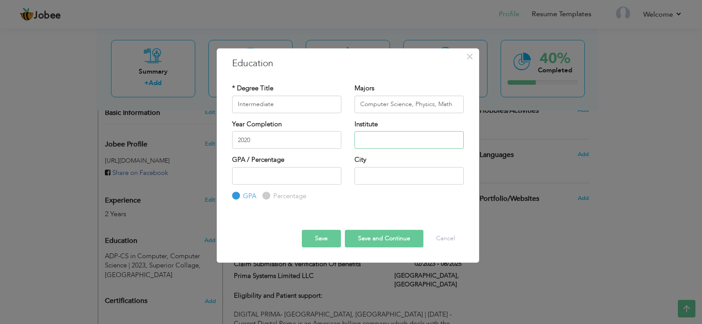
click at [380, 145] on input "text" at bounding box center [408, 140] width 109 height 18
type input "Punjab Group of Collages"
click at [294, 169] on input "number" at bounding box center [286, 176] width 109 height 18
type input "624"
click at [372, 183] on input "text" at bounding box center [408, 176] width 109 height 18
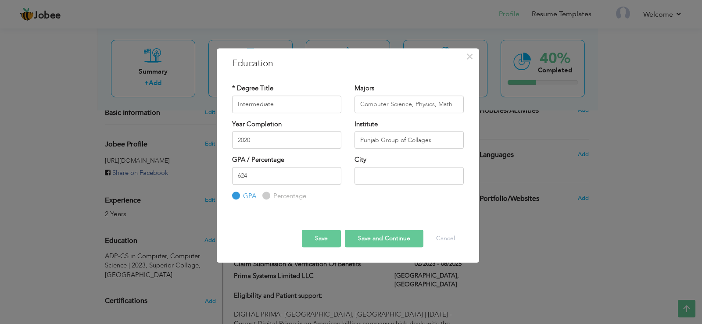
click at [271, 192] on label "Percentage" at bounding box center [288, 196] width 35 height 9
click at [264, 193] on input "Percentage" at bounding box center [265, 196] width 6 height 6
radio input "true"
drag, startPoint x: 248, startPoint y: 181, endPoint x: 237, endPoint y: 181, distance: 11.4
click at [237, 181] on input "624" at bounding box center [286, 176] width 109 height 18
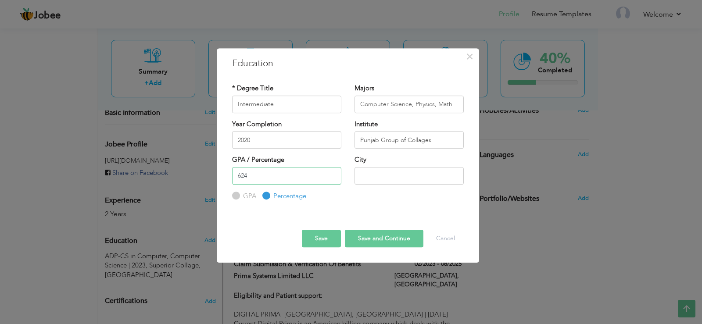
click at [235, 181] on input "624" at bounding box center [286, 176] width 109 height 18
type input "52"
click at [380, 184] on input "text" at bounding box center [408, 176] width 109 height 18
click at [296, 166] on div "GPA / Percentage 52 GPA Percentage City" at bounding box center [347, 178] width 245 height 46
click at [277, 174] on input "52" at bounding box center [286, 176] width 109 height 18
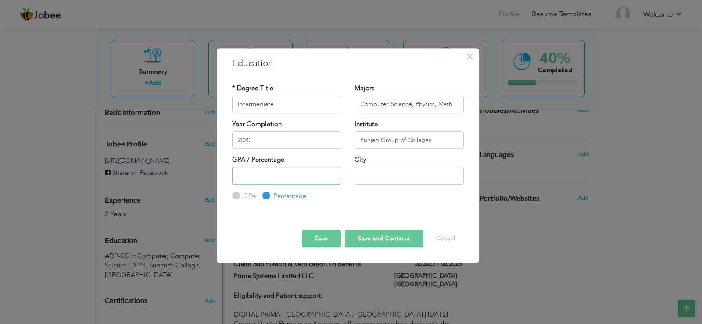
type input "52"
click at [383, 176] on input "text" at bounding box center [408, 176] width 109 height 18
type input "[GEOGRAPHIC_DATA]"
click at [372, 243] on button "Save and Continue" at bounding box center [384, 239] width 79 height 18
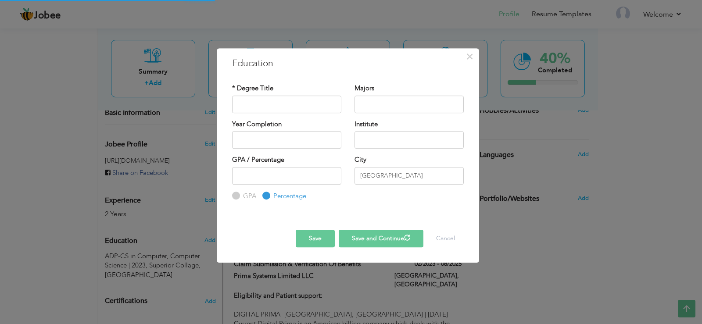
radio input "true"
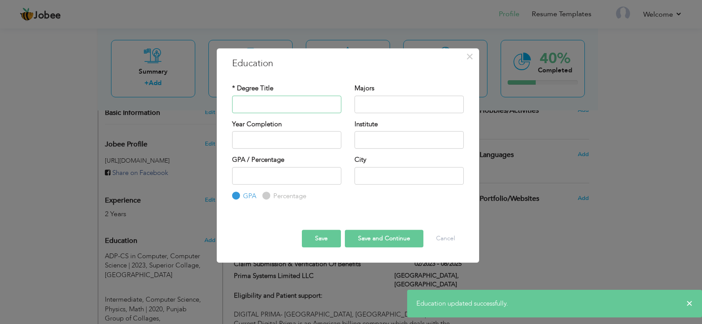
click at [286, 110] on input "text" at bounding box center [286, 105] width 109 height 18
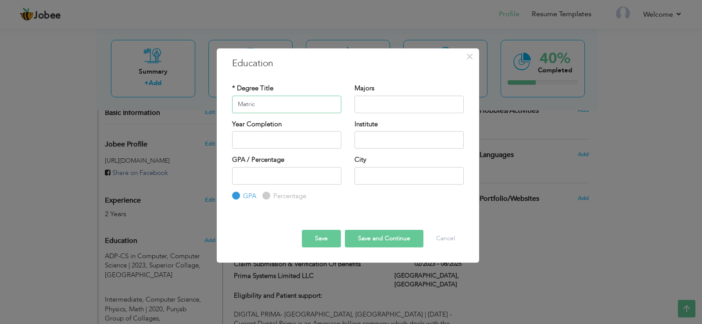
type input "Matric"
type input "Computer, Math, Physics"
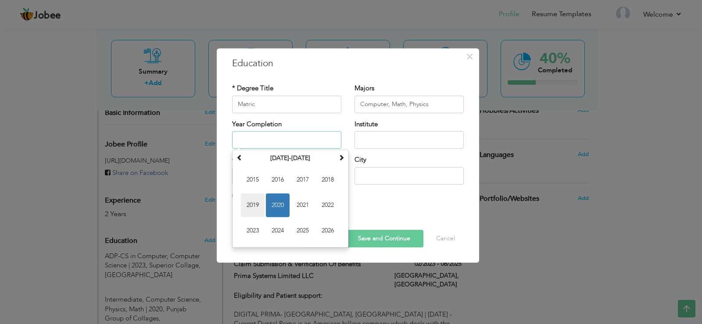
click at [258, 208] on span "2019" at bounding box center [253, 205] width 24 height 24
click at [267, 145] on input "2019" at bounding box center [286, 140] width 109 height 18
click at [256, 202] on span "2018" at bounding box center [253, 205] width 24 height 24
type input "2018"
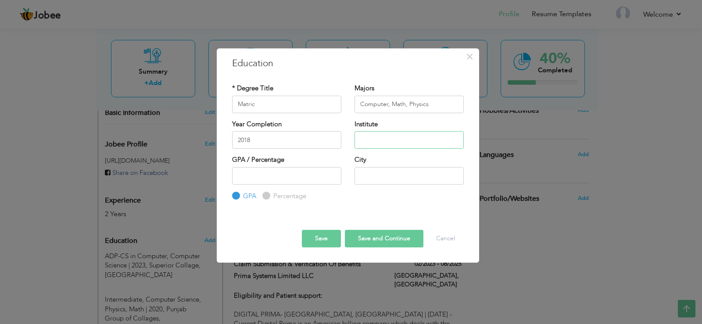
click at [388, 143] on input "text" at bounding box center [408, 140] width 109 height 18
type input "DPS School"
click at [266, 197] on input "Percentage" at bounding box center [265, 196] width 6 height 6
radio input "true"
click at [268, 179] on input "number" at bounding box center [286, 176] width 109 height 18
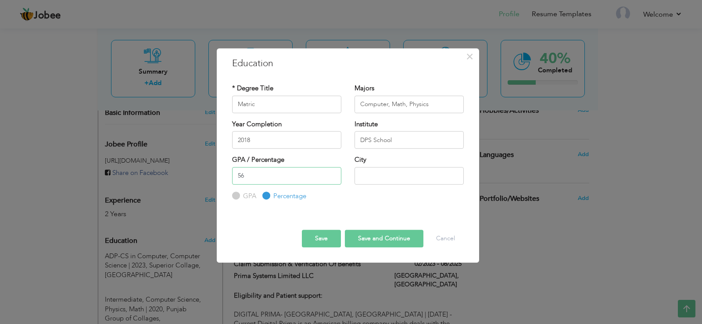
type input "56"
click at [382, 171] on input "text" at bounding box center [408, 176] width 109 height 18
type input "[GEOGRAPHIC_DATA]"
click at [369, 233] on button "Save and Continue" at bounding box center [384, 239] width 79 height 18
radio input "true"
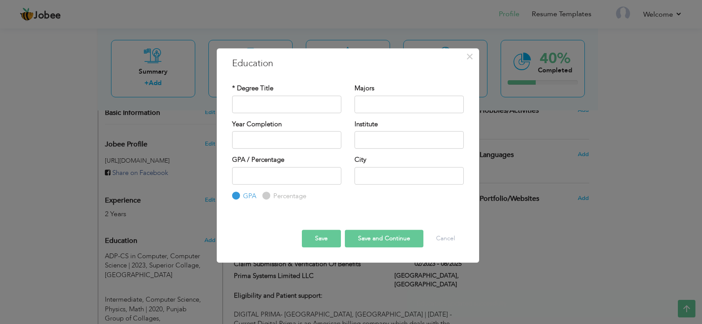
click at [325, 242] on button "Save" at bounding box center [321, 239] width 39 height 18
click at [468, 56] on span "×" at bounding box center [469, 57] width 7 height 16
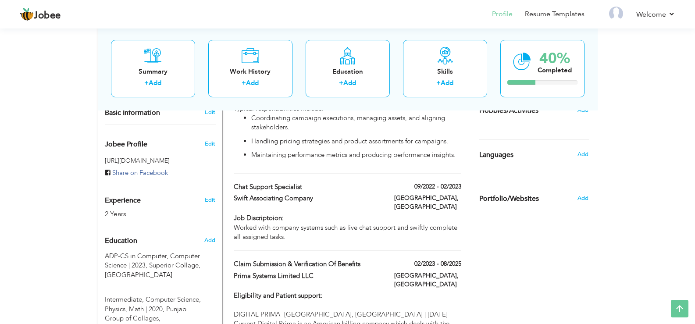
click at [81, 197] on div "View Resume Export PDF Profile Summary Public Link Experience Education Awards …" at bounding box center [347, 119] width 695 height 728
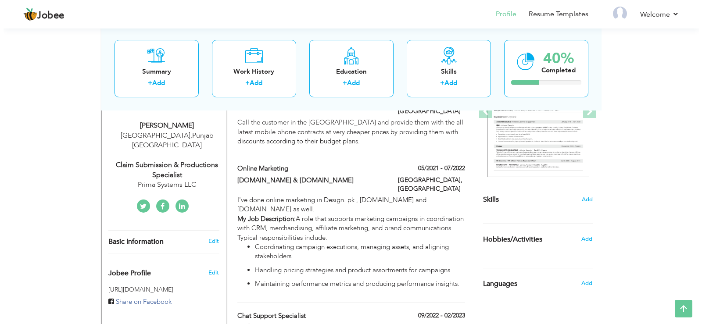
scroll to position [143, 0]
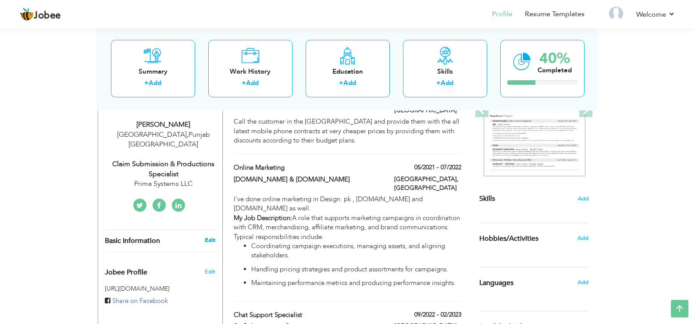
click at [209, 236] on link "Edit" at bounding box center [210, 240] width 11 height 8
type input "[PERSON_NAME]"
type input "03265849102"
select select "number:166"
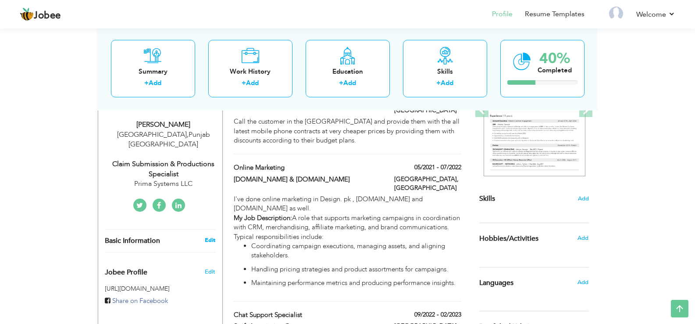
type input "[GEOGRAPHIC_DATA]"
select select "number:4"
type input "Prima Systems LLC"
type input "Claim Submission & Productions specialist"
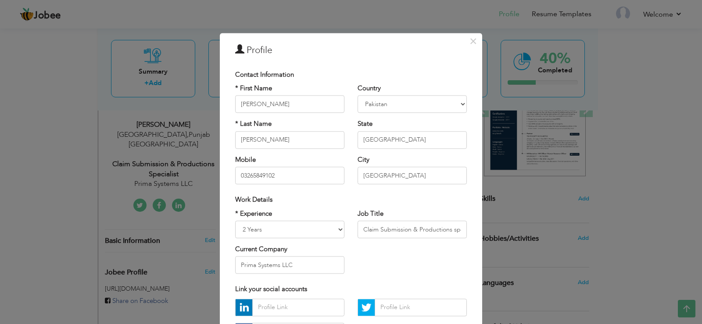
click at [417, 50] on h3 "Profile" at bounding box center [351, 50] width 232 height 13
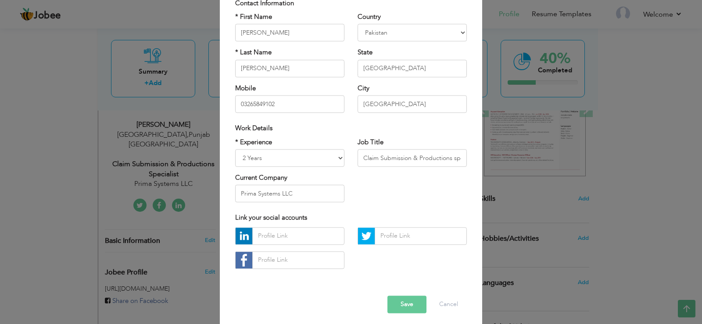
scroll to position [76, 0]
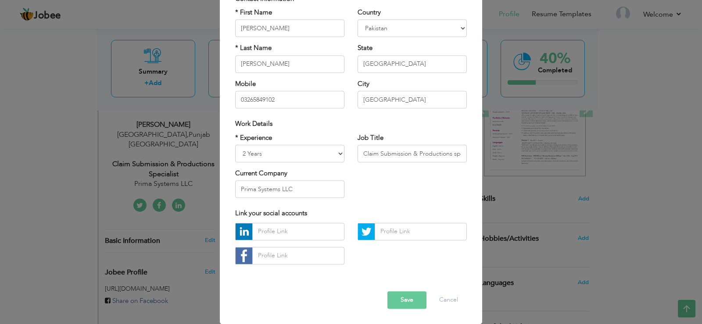
click at [631, 200] on div "× Profile Contact Information * First Name Abdullah * Last Name Aruba" at bounding box center [351, 162] width 702 height 324
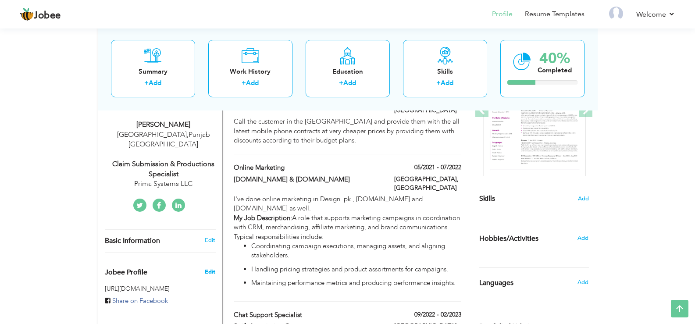
click at [207, 268] on span "Edit" at bounding box center [210, 272] width 11 height 8
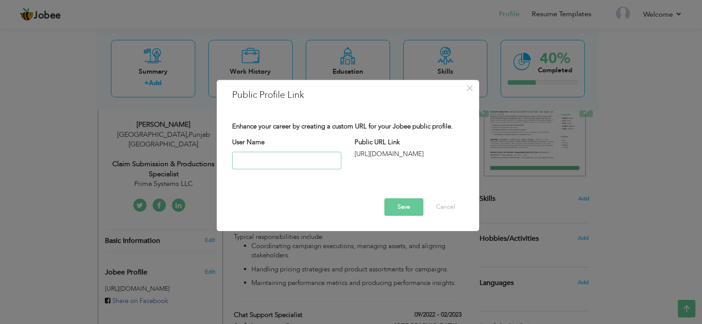
click at [275, 165] on input "text" at bounding box center [286, 161] width 109 height 18
click at [469, 87] on span "×" at bounding box center [469, 88] width 7 height 16
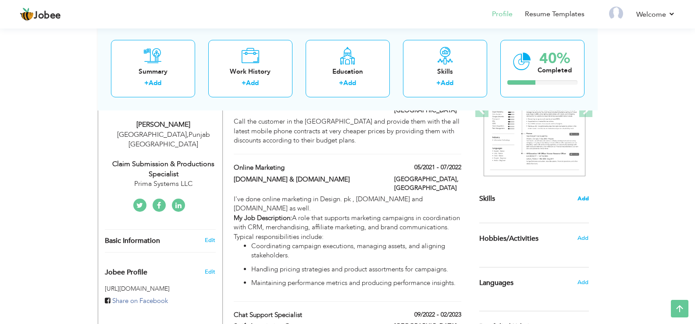
click at [579, 200] on span "Add" at bounding box center [583, 199] width 11 height 8
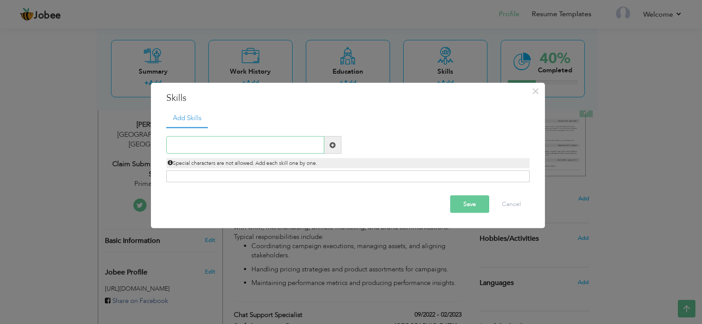
click at [202, 146] on input "text" at bounding box center [245, 145] width 158 height 18
paste input "Teamwork Problem-Solving Customer service Leadersh"
type input "Teamwork Problem-Solving Customer service Leadersh"
click at [202, 146] on input "Teamwork Problem-Solving Customer service Leadersh" at bounding box center [245, 145] width 158 height 18
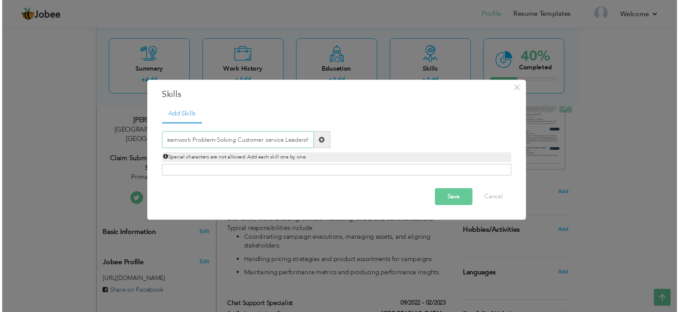
scroll to position [0, 0]
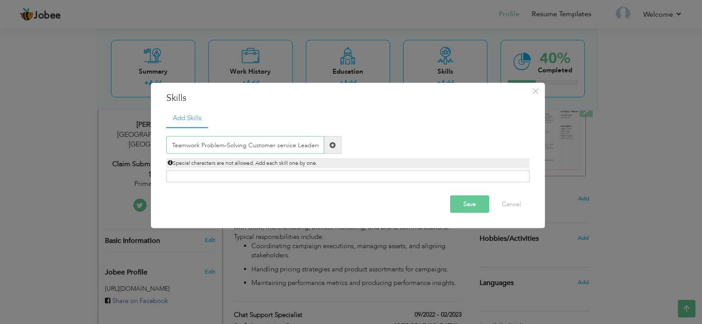
click at [200, 145] on input "Teamwork Problem-Solving Customer service Leadersh" at bounding box center [245, 145] width 158 height 18
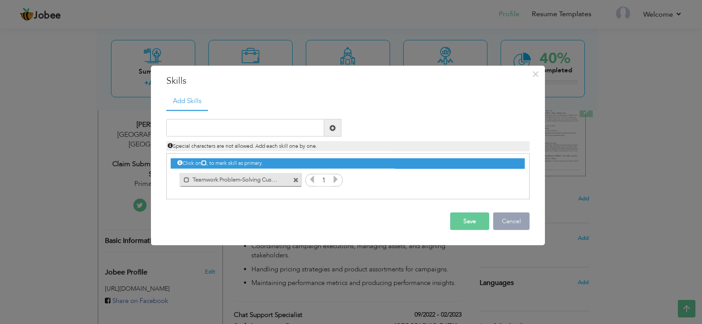
click at [519, 225] on button "Cancel" at bounding box center [511, 222] width 36 height 18
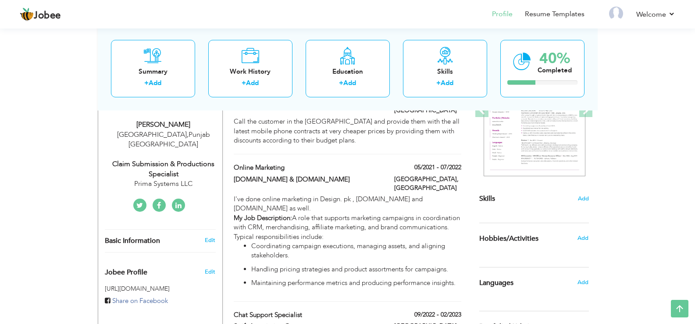
click at [576, 203] on div "Skills Add" at bounding box center [534, 113] width 110 height 182
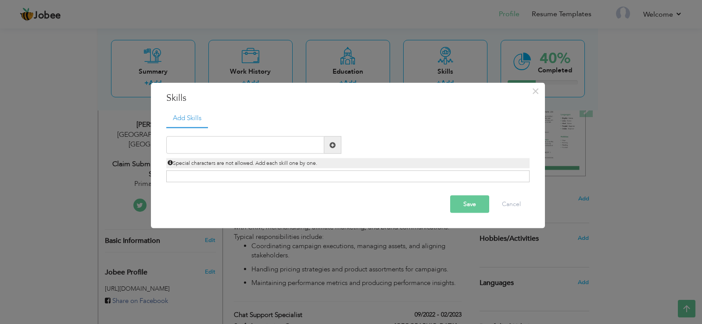
click at [329, 142] on span at bounding box center [332, 145] width 6 height 6
click at [238, 179] on div "Click on , to mark skill as primary." at bounding box center [347, 177] width 363 height 12
click at [203, 150] on input "text" at bounding box center [245, 145] width 158 height 18
paste input "Teamwork"
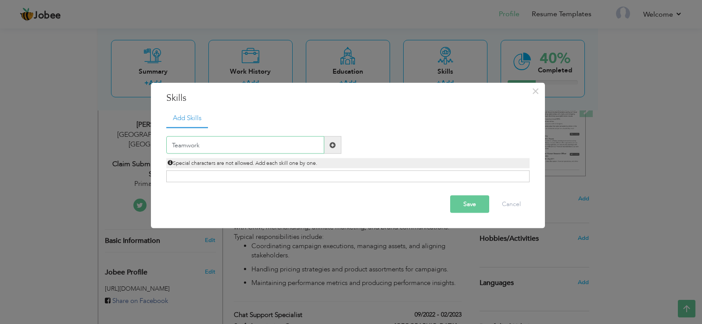
type input "Teamwork"
click at [336, 140] on span at bounding box center [332, 145] width 17 height 18
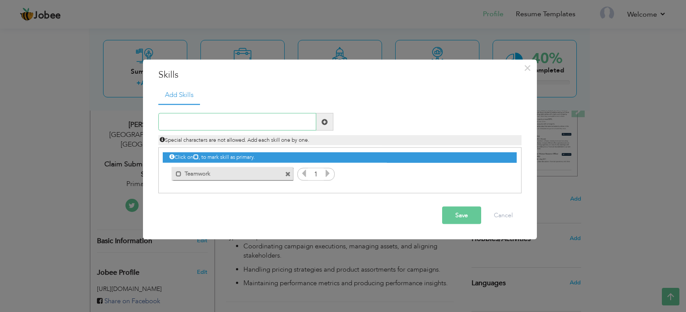
click at [194, 127] on input "text" at bounding box center [237, 122] width 158 height 18
paste input "Problem-Solving"
type input "Problem-Solving"
click at [320, 124] on span at bounding box center [324, 122] width 17 height 18
click at [220, 114] on input "text" at bounding box center [237, 122] width 158 height 18
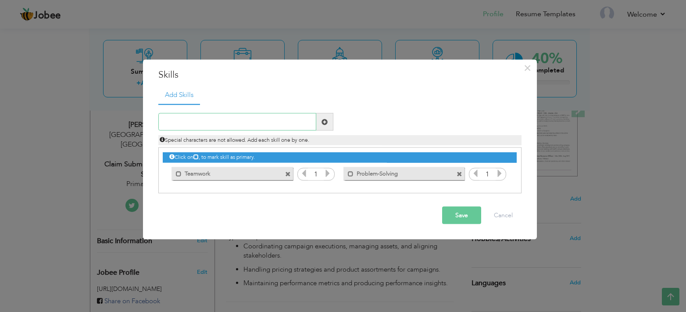
paste input "Customer service"
type input "Customer service"
click at [327, 120] on span at bounding box center [324, 121] width 6 height 6
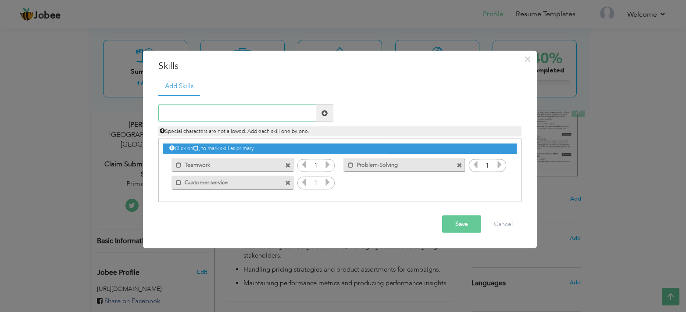
click at [241, 121] on input "text" at bounding box center [237, 113] width 158 height 18
paste input "Leadership"
type input "Leadership"
click at [469, 223] on button "Save" at bounding box center [461, 224] width 39 height 18
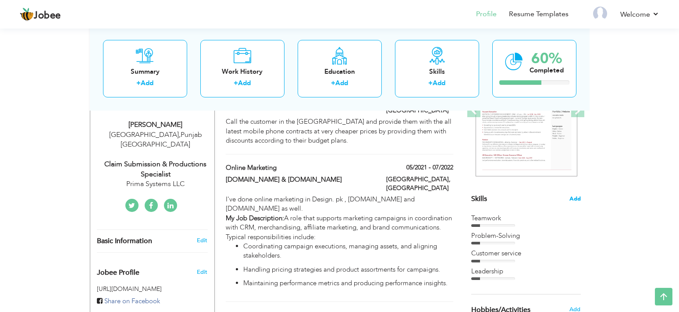
click at [577, 200] on span "Add" at bounding box center [575, 199] width 11 height 8
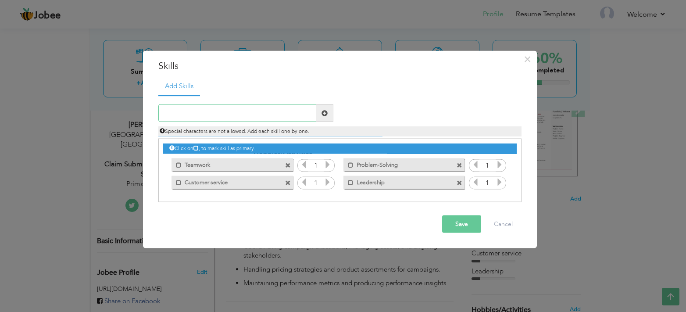
paste input "Exceptional communication"
type input "Exceptional communication"
click at [329, 110] on span at bounding box center [324, 113] width 17 height 18
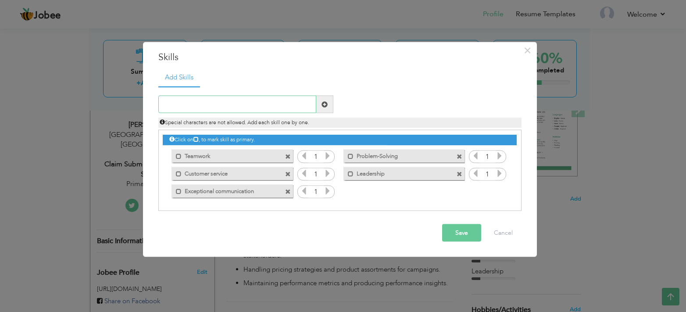
click at [214, 102] on input "text" at bounding box center [237, 105] width 158 height 18
paste input "Innovative"
type input "Innovative"
click at [325, 101] on span at bounding box center [324, 104] width 6 height 6
click at [275, 100] on input "text" at bounding box center [237, 105] width 158 height 18
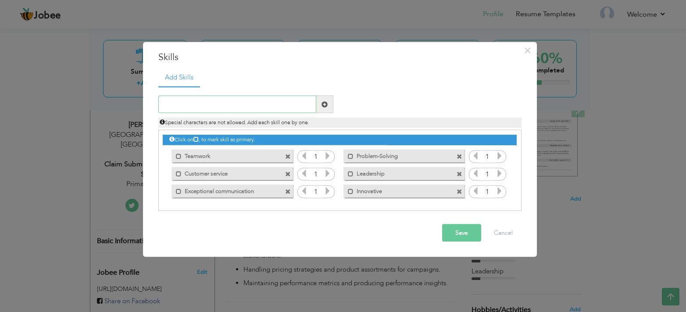
paste input "Complex Problem Solver"
type input "Complex Problem Solver"
click at [322, 105] on span at bounding box center [324, 104] width 6 height 6
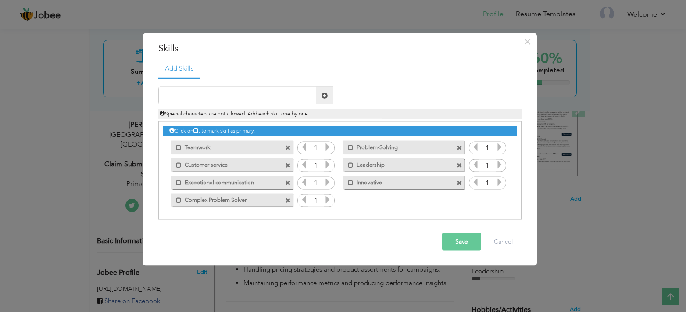
click at [461, 242] on button "Save" at bounding box center [461, 242] width 39 height 18
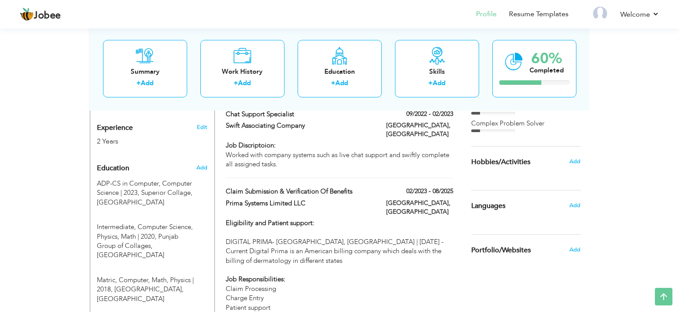
scroll to position [346, 0]
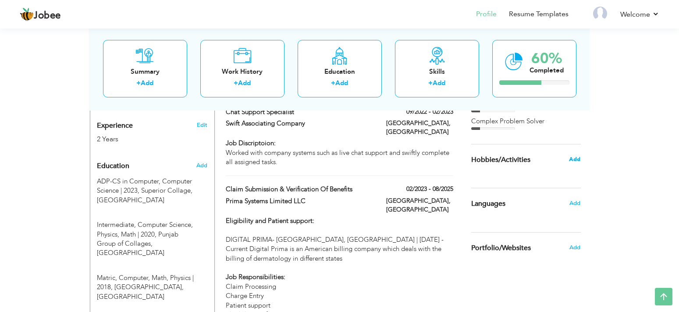
click at [571, 156] on span "Add" at bounding box center [574, 159] width 11 height 8
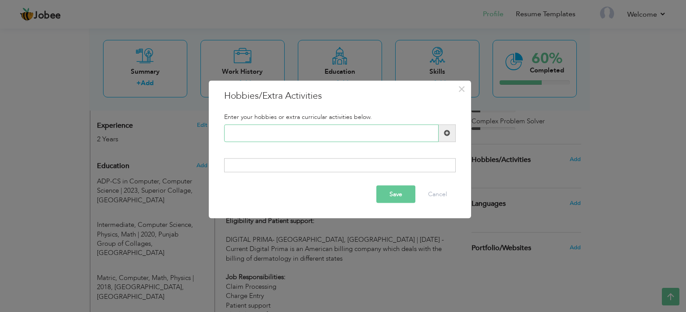
click at [319, 125] on input "text" at bounding box center [331, 133] width 214 height 18
click at [287, 135] on input "Web suffering Traveling" at bounding box center [331, 133] width 214 height 18
type input "Web suffering"
click at [450, 134] on span at bounding box center [447, 133] width 6 height 6
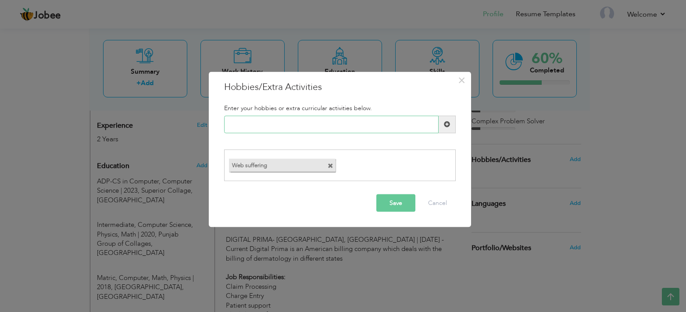
click at [377, 124] on input "text" at bounding box center [331, 124] width 214 height 18
paste input "Traveling"
type input "Traveling"
click at [450, 125] on span at bounding box center [447, 124] width 6 height 6
click at [342, 118] on input "text" at bounding box center [331, 124] width 214 height 18
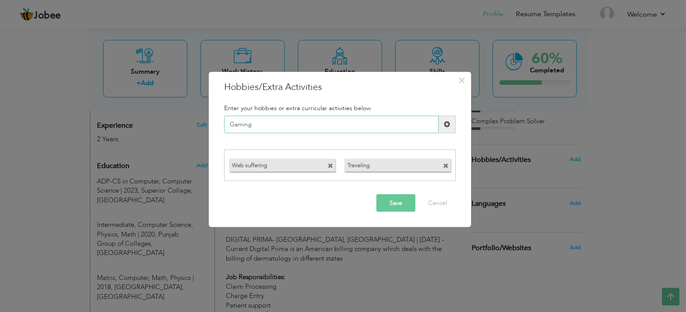
type input "Gaming"
click at [443, 125] on span at bounding box center [447, 124] width 17 height 18
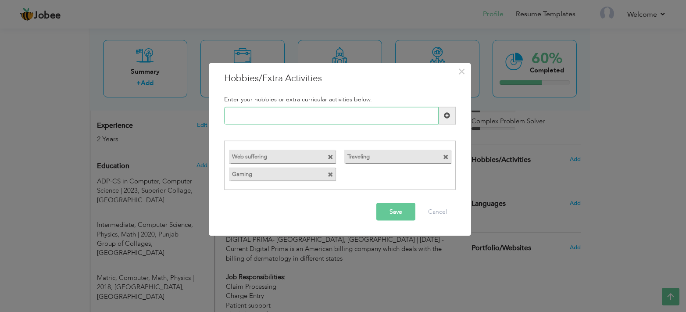
click at [311, 110] on input "text" at bounding box center [331, 116] width 214 height 18
type input "Workout"
click at [387, 216] on button "Save" at bounding box center [395, 212] width 39 height 18
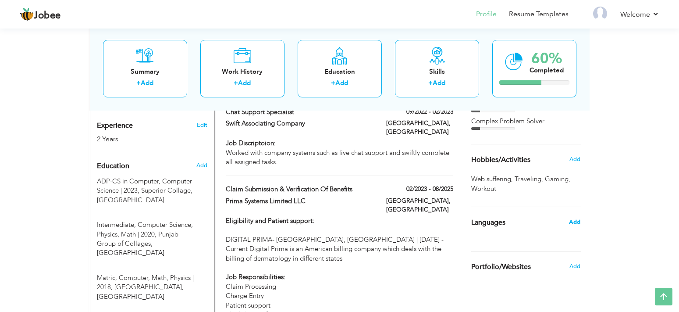
click at [575, 222] on span "Add" at bounding box center [574, 222] width 11 height 8
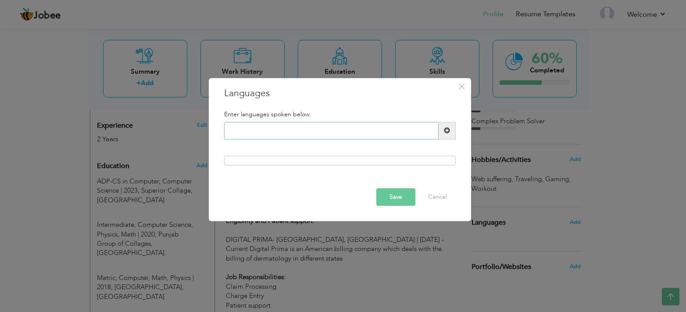
click at [349, 129] on input "text" at bounding box center [331, 131] width 214 height 18
type input "English"
click at [453, 128] on span at bounding box center [447, 131] width 17 height 18
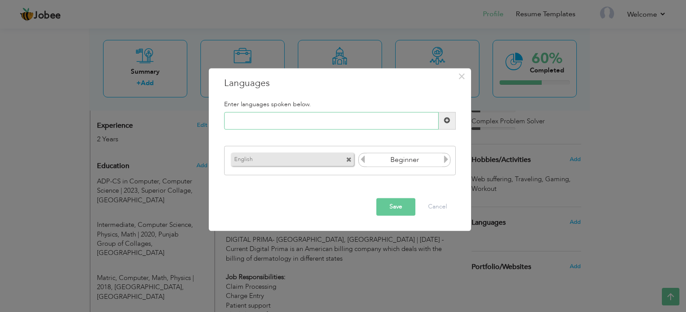
click at [382, 121] on input "text" at bounding box center [331, 121] width 214 height 18
type input "Urdu"
click at [431, 165] on input "Beginner" at bounding box center [405, 159] width 76 height 13
click at [443, 162] on icon at bounding box center [446, 160] width 8 height 8
click at [364, 160] on icon at bounding box center [363, 160] width 8 height 8
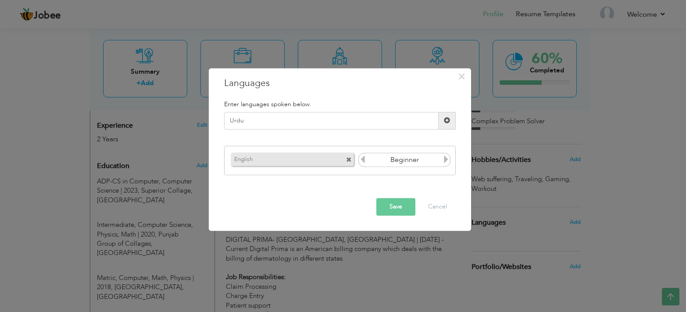
click at [446, 121] on span at bounding box center [447, 121] width 6 height 6
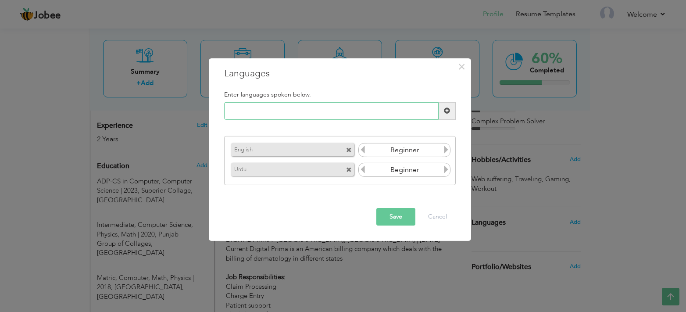
click at [336, 112] on input "text" at bounding box center [331, 111] width 214 height 18
type input "Punjabi"
click at [407, 217] on button "Save" at bounding box center [395, 217] width 39 height 18
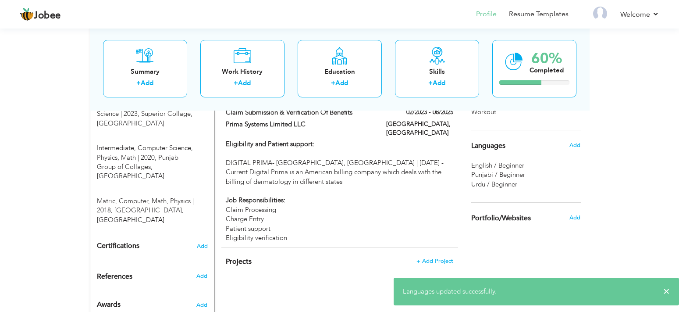
scroll to position [426, 0]
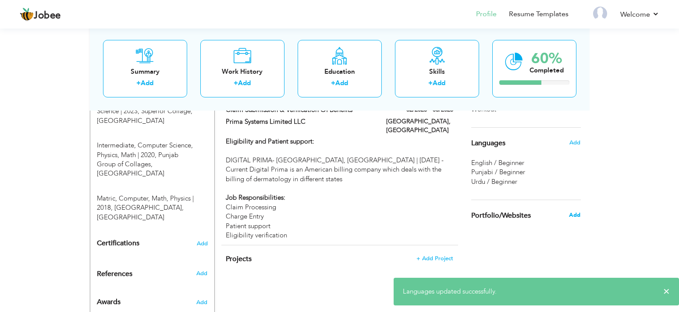
click at [571, 214] on span "Add" at bounding box center [574, 215] width 11 height 8
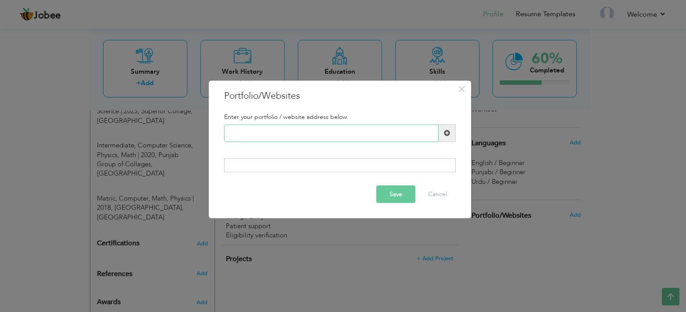
click at [364, 126] on input "text" at bounding box center [331, 133] width 214 height 18
click at [462, 87] on span "×" at bounding box center [461, 89] width 7 height 16
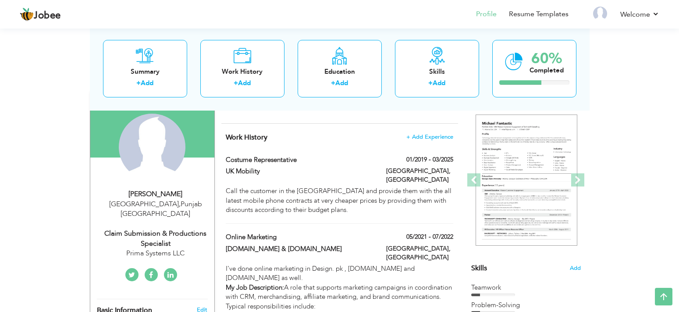
scroll to position [0, 0]
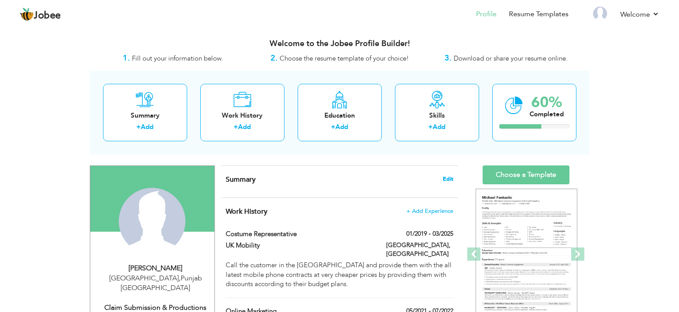
click at [452, 181] on span "Edit" at bounding box center [448, 179] width 11 height 6
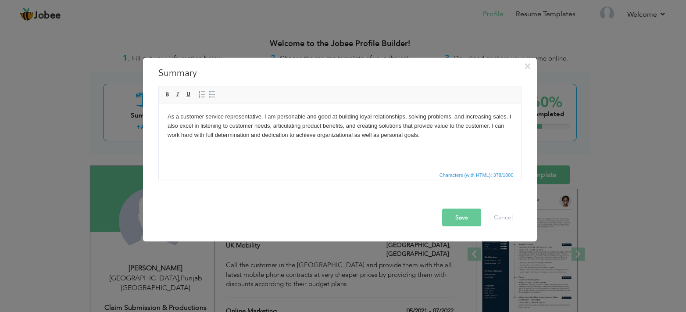
click at [172, 114] on body "As a customer service representative, I am personable and good at building loya…" at bounding box center [339, 125] width 345 height 27
click at [168, 114] on body "As a customer service representative, I am personable and good at building loya…" at bounding box center [339, 125] width 345 height 27
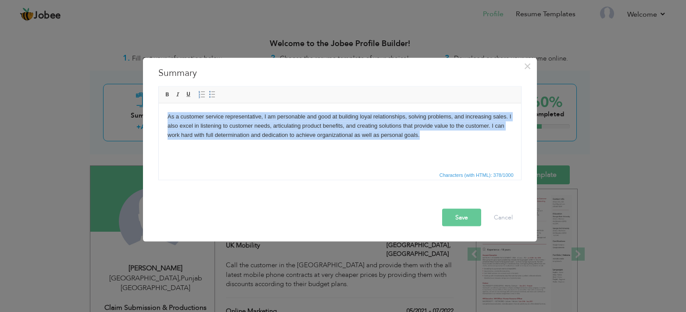
drag, startPoint x: 168, startPoint y: 114, endPoint x: 420, endPoint y: 145, distance: 253.6
click at [420, 145] on html "As a customer service representative, I am personable and good at building loya…" at bounding box center [339, 125] width 362 height 45
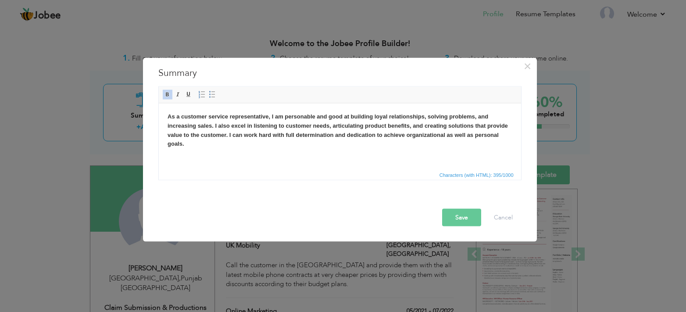
click at [471, 216] on button "Save" at bounding box center [461, 217] width 39 height 18
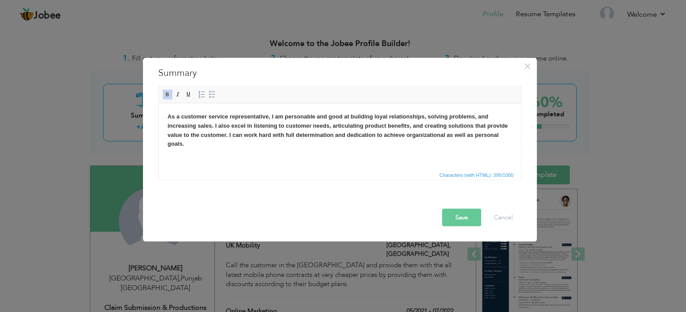
click at [450, 211] on button "Save" at bounding box center [461, 217] width 39 height 18
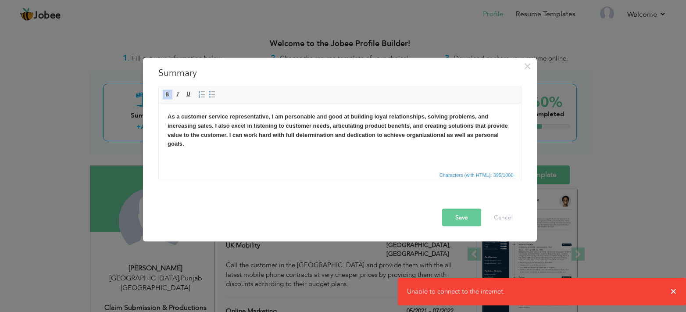
click at [460, 211] on button "Save" at bounding box center [461, 217] width 39 height 18
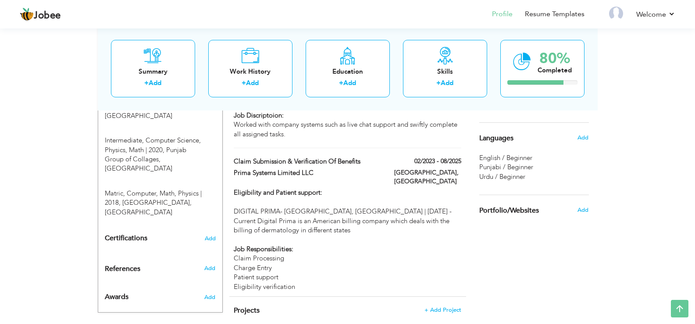
scroll to position [432, 0]
click at [207, 235] on span "Add" at bounding box center [209, 238] width 11 height 6
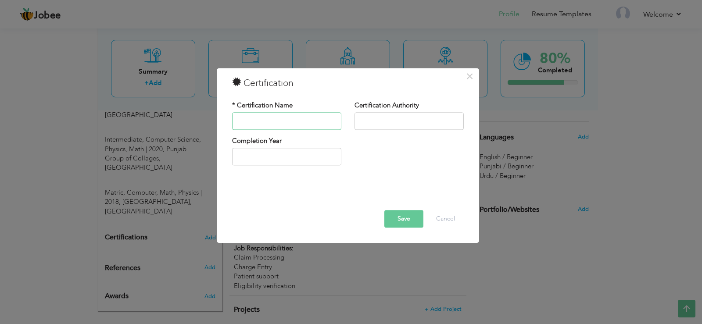
click at [271, 117] on input "text" at bounding box center [286, 121] width 109 height 18
type input "Employee of the month"
click at [388, 129] on input "text" at bounding box center [408, 121] width 109 height 18
drag, startPoint x: 302, startPoint y: 117, endPoint x: 202, endPoint y: 127, distance: 100.1
click at [202, 127] on div "× Certification * Certification Name Employee of the month Certification Author…" at bounding box center [351, 162] width 702 height 324
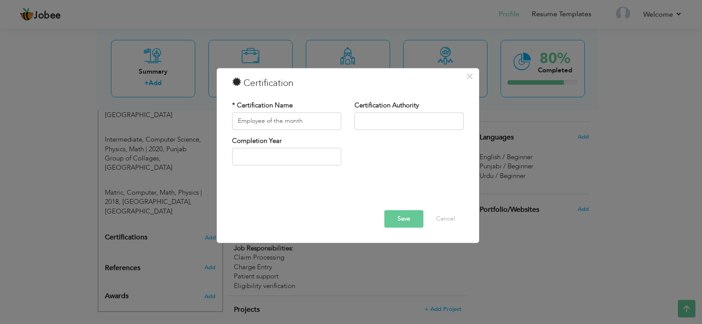
click at [202, 127] on div "× Certification * Certification Name Employee of the month Certification Author…" at bounding box center [351, 162] width 702 height 324
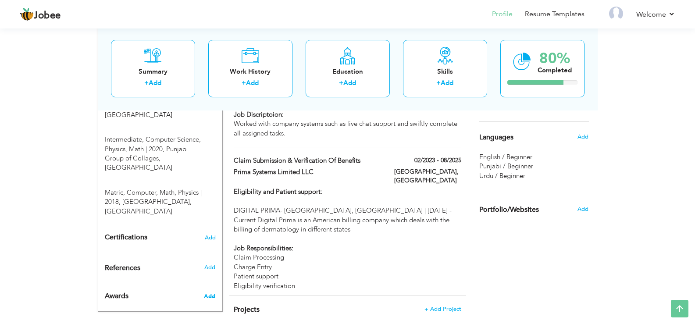
click at [213, 293] on span "Add" at bounding box center [209, 297] width 11 height 8
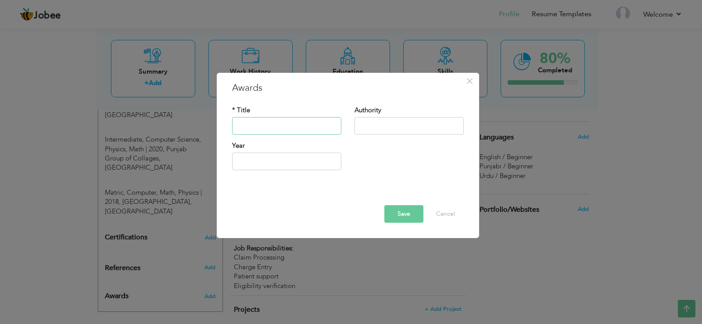
click at [284, 121] on input "text" at bounding box center [286, 126] width 109 height 18
type input "Employee of the month"
click at [402, 131] on input "text" at bounding box center [408, 126] width 109 height 18
type input "Prima Systems LLC"
click at [287, 159] on input "2025" at bounding box center [286, 162] width 109 height 18
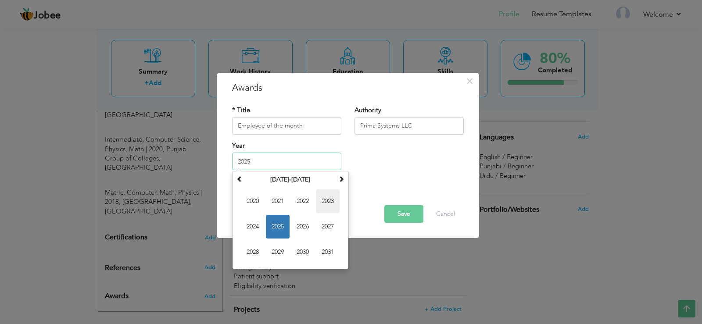
click at [333, 203] on span "2023" at bounding box center [328, 201] width 24 height 24
type input "2023"
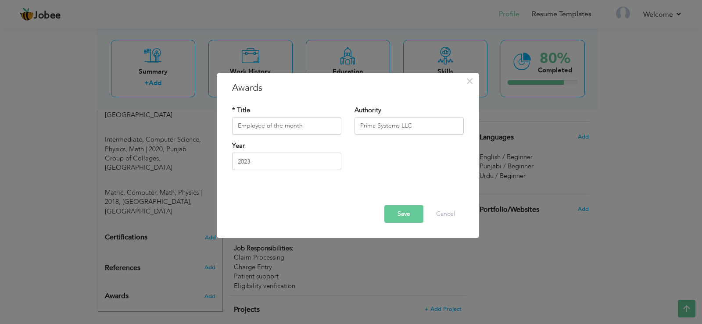
click at [394, 218] on button "Save" at bounding box center [403, 214] width 39 height 18
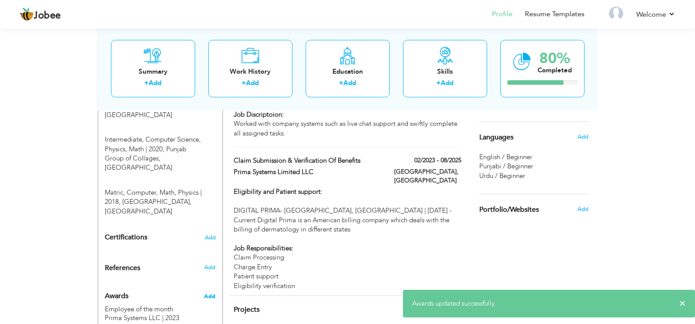
click at [211, 293] on span "Add" at bounding box center [209, 297] width 11 height 8
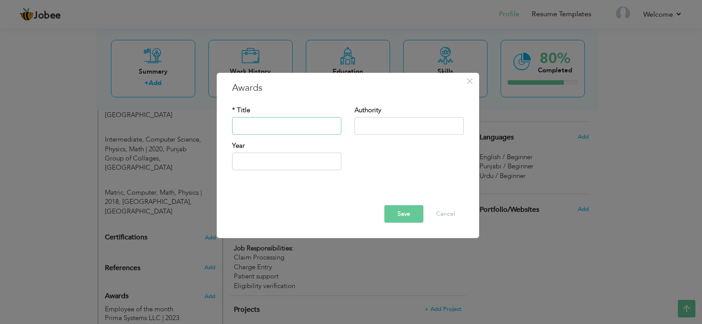
click at [296, 122] on input "text" at bounding box center [286, 126] width 109 height 18
type input "Employee of the month"
click at [361, 123] on input "text" at bounding box center [408, 126] width 109 height 18
type input "Prima Systems LLC"
click at [295, 161] on input "text" at bounding box center [286, 162] width 109 height 18
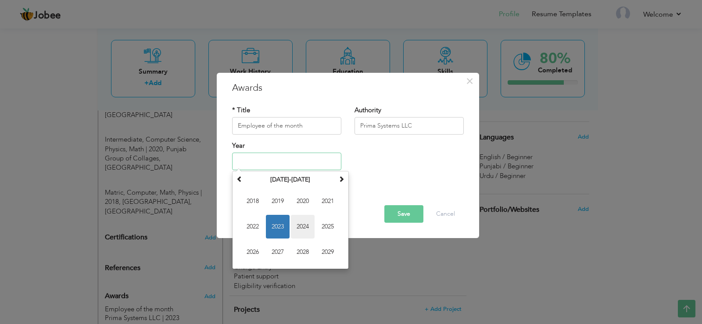
click at [293, 226] on span "2024" at bounding box center [303, 227] width 24 height 24
type input "2024"
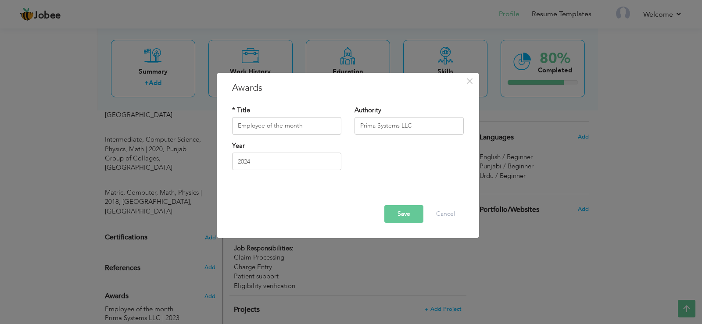
click at [401, 208] on button "Save" at bounding box center [403, 214] width 39 height 18
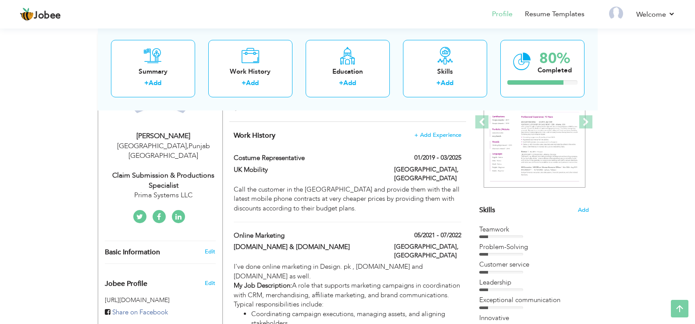
scroll to position [0, 0]
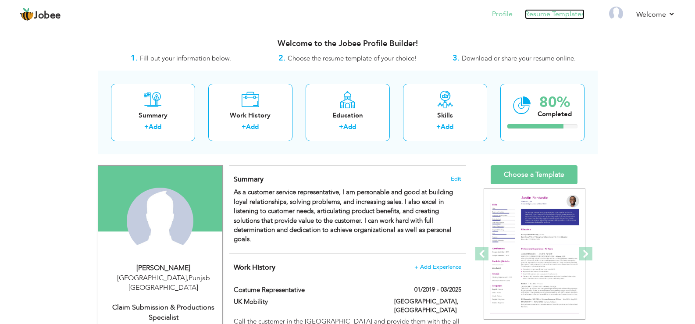
click at [570, 14] on link "Resume Templates" at bounding box center [555, 14] width 60 height 10
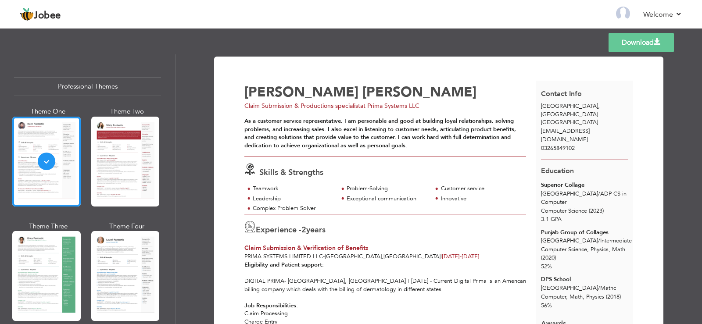
click at [629, 39] on link "Download" at bounding box center [640, 42] width 65 height 19
